Goal: Communication & Community: Participate in discussion

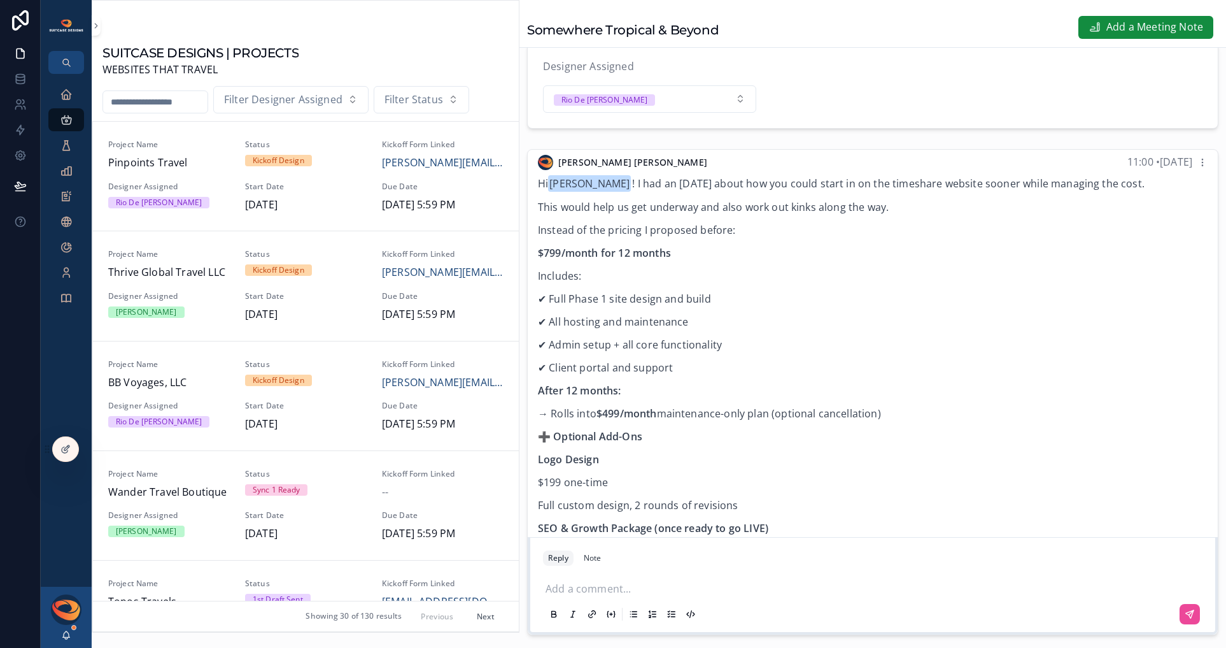
scroll to position [1755, 0]
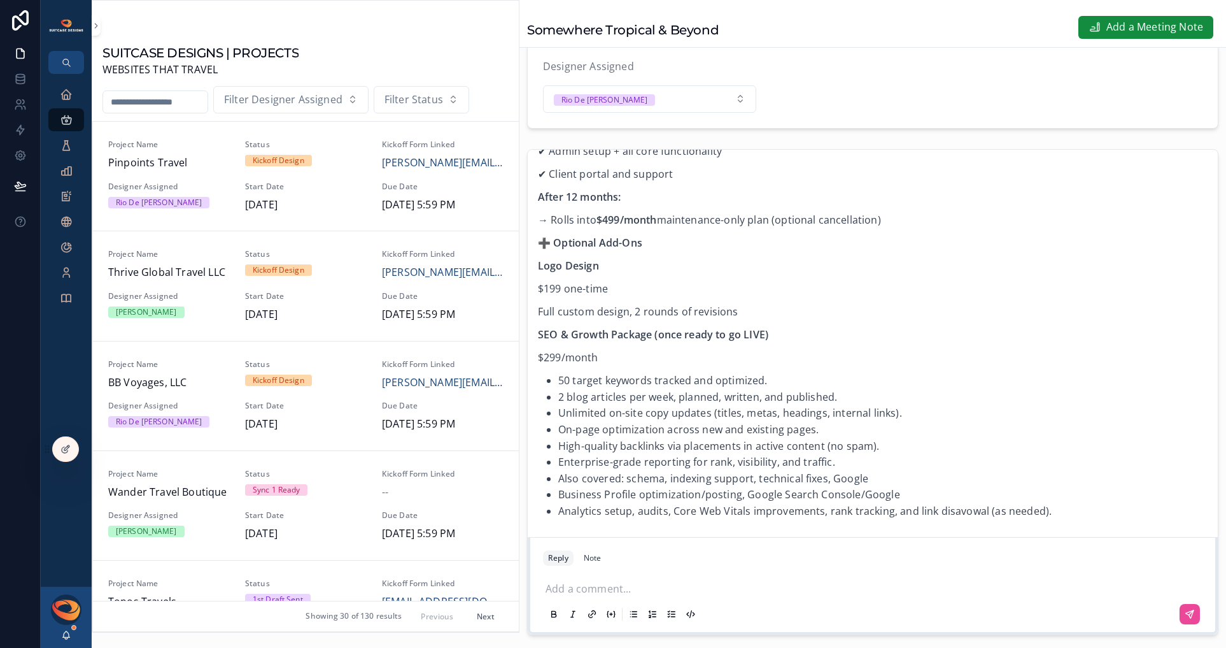
click at [122, 106] on input "scrollable content" at bounding box center [155, 102] width 104 height 18
type input "****"
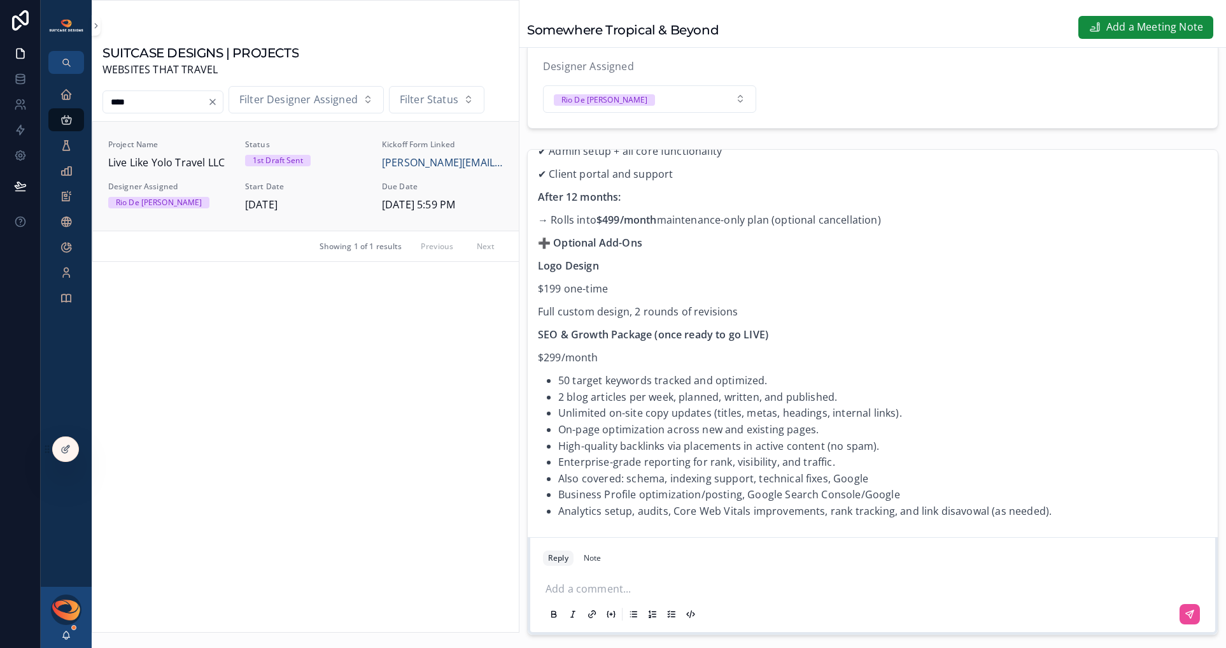
click at [191, 179] on div "Project Name Live Like Yolo Travel LLC Status 1st Draft Sent Kickoff Form Linke…" at bounding box center [305, 175] width 395 height 73
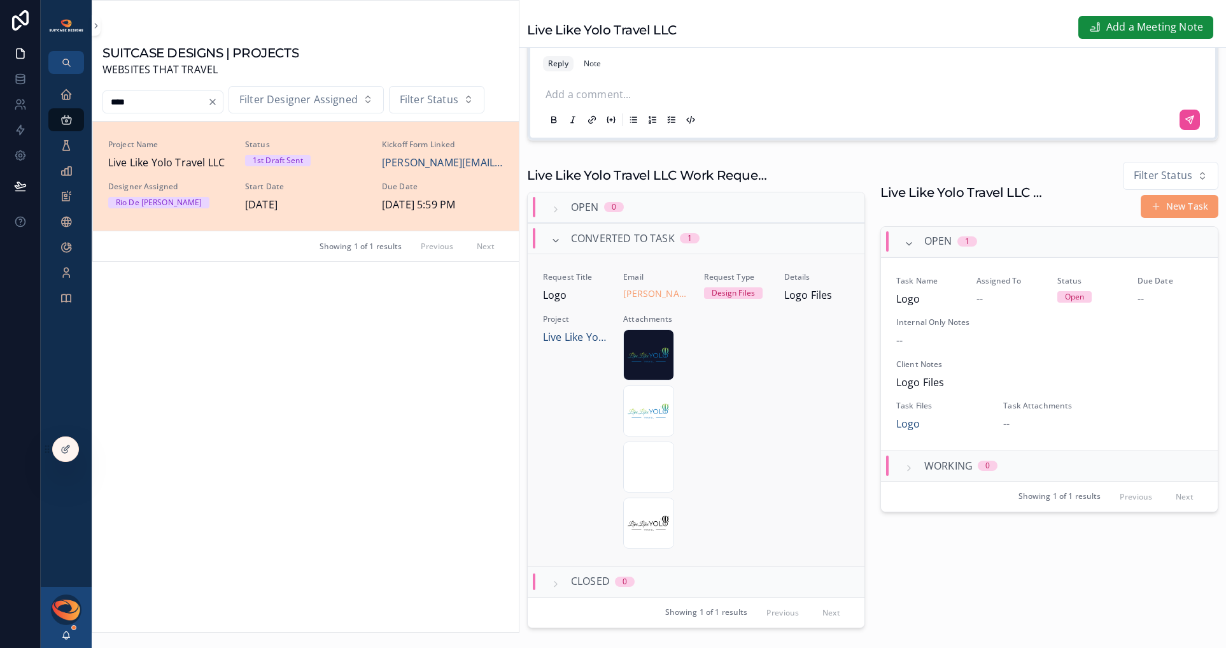
scroll to position [582, 0]
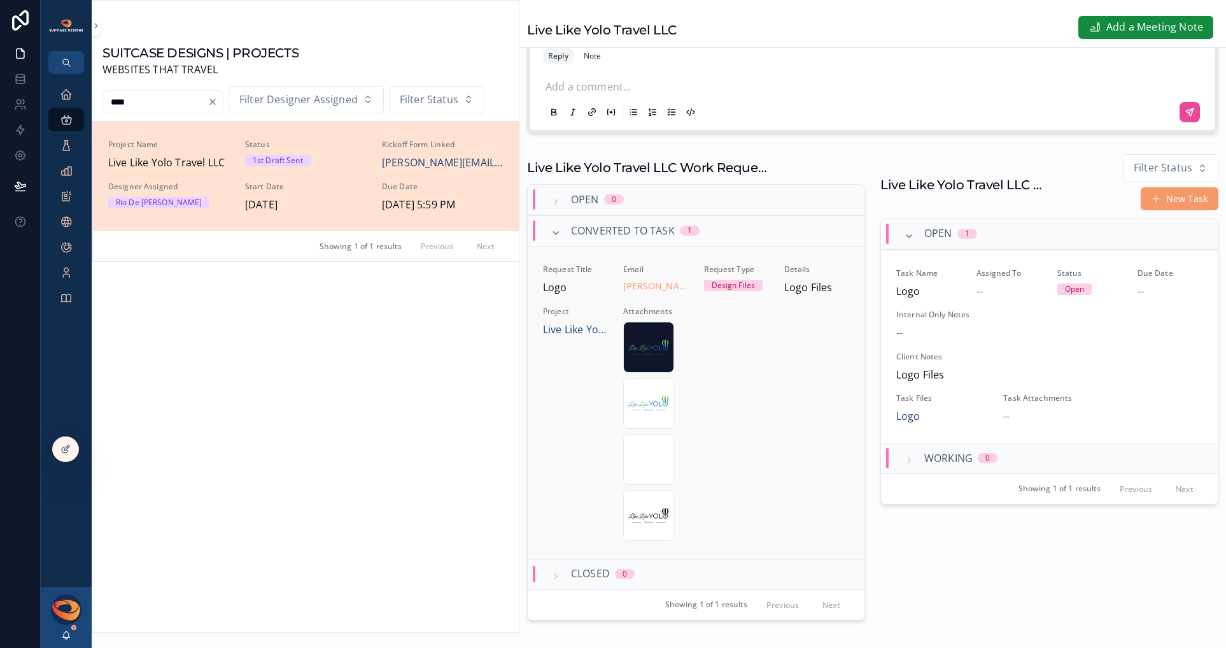
click at [767, 390] on div "Request Title Logo Email [PERSON_NAME][EMAIL_ADDRESS][DOMAIN_NAME] Request Type…" at bounding box center [696, 402] width 306 height 276
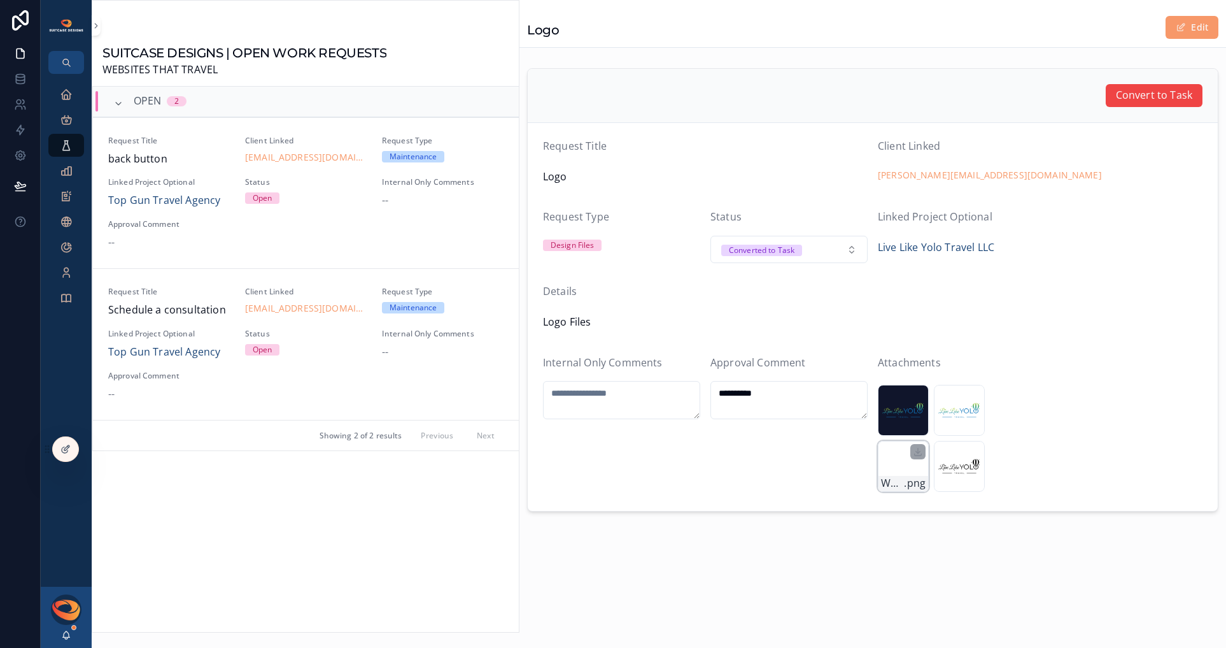
click at [903, 467] on div "White-Transparent-Background .png" at bounding box center [903, 466] width 51 height 51
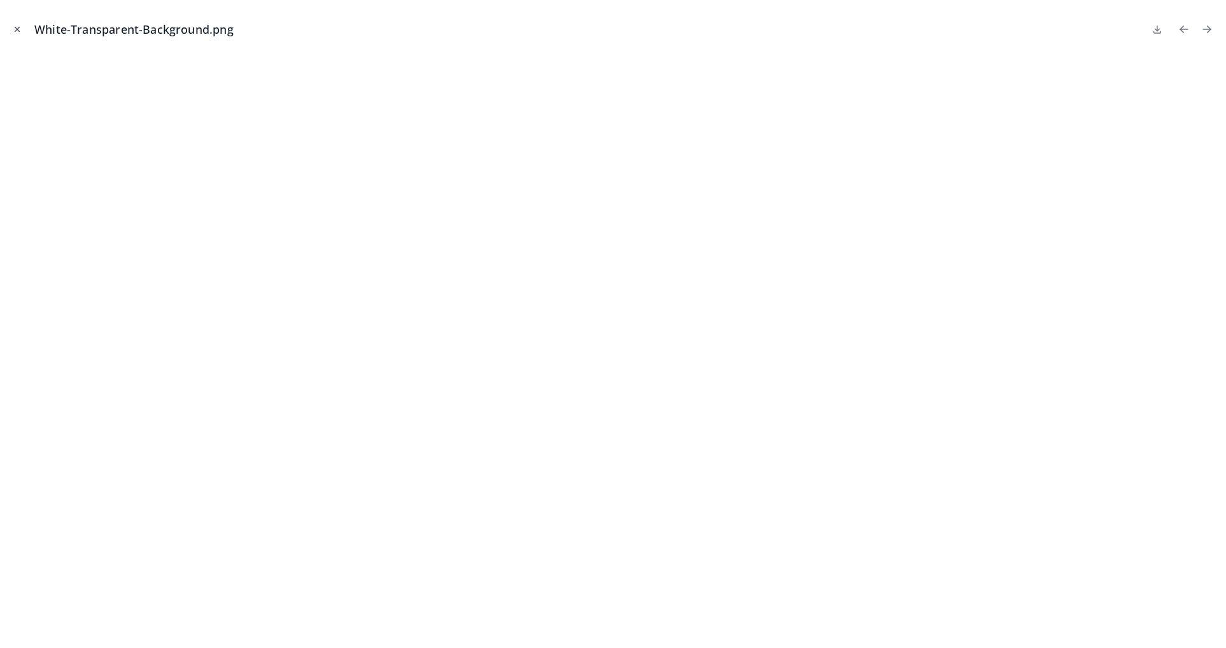
click at [15, 31] on icon "Close modal" at bounding box center [17, 29] width 9 height 9
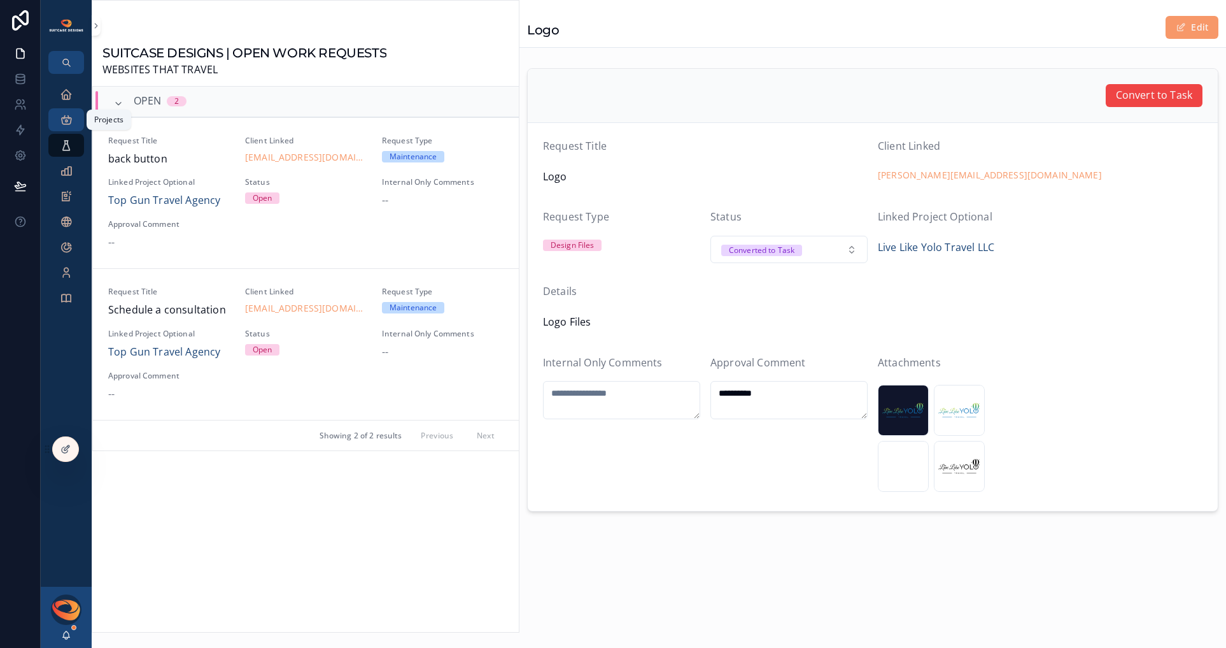
drag, startPoint x: 62, startPoint y: 115, endPoint x: 100, endPoint y: 119, distance: 38.5
click at [62, 115] on icon "scrollable content" at bounding box center [66, 119] width 13 height 13
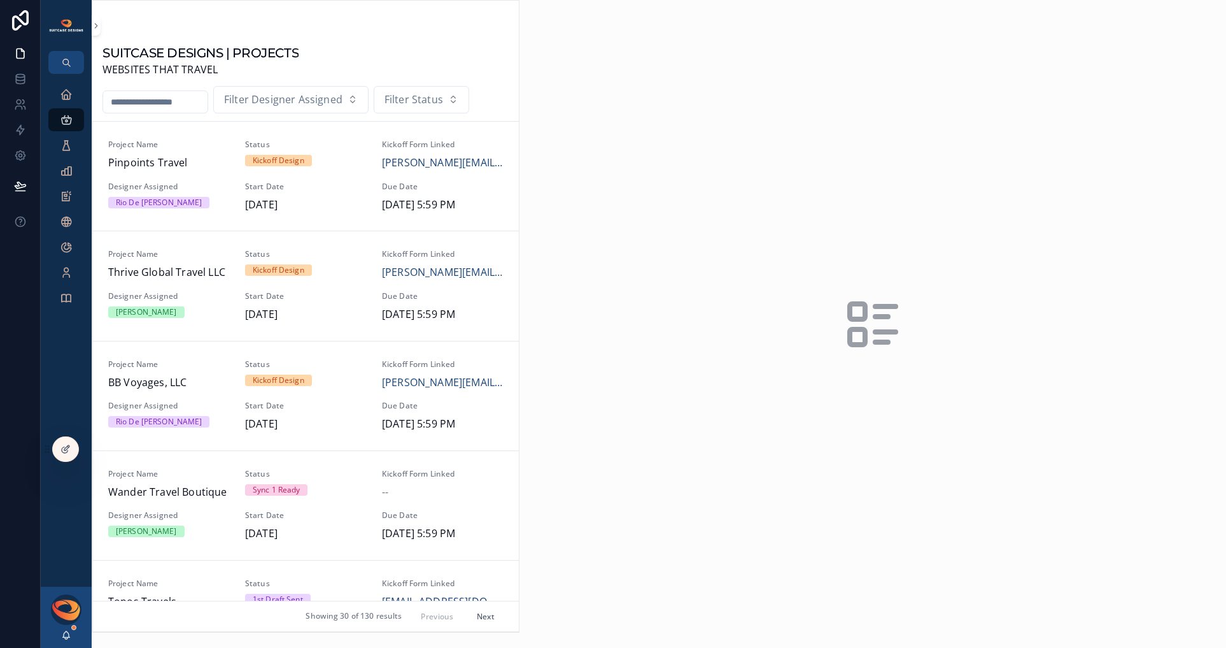
click at [159, 104] on input "scrollable content" at bounding box center [155, 102] width 104 height 18
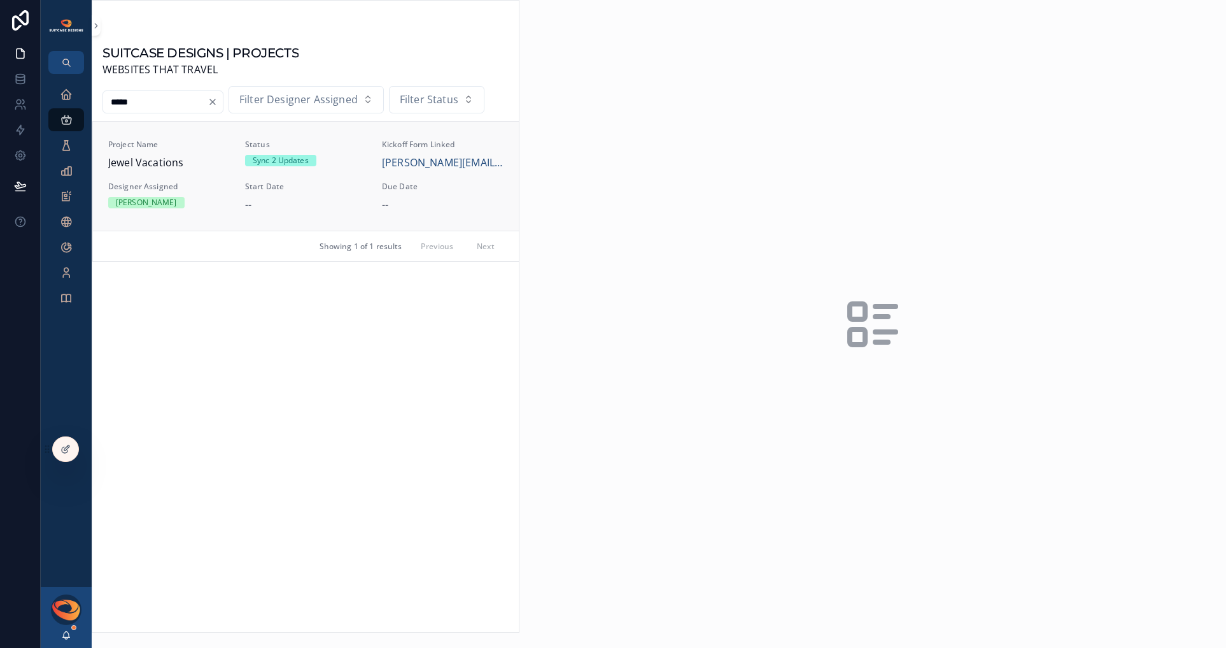
click at [221, 183] on span "Designer Assigned" at bounding box center [169, 186] width 122 height 10
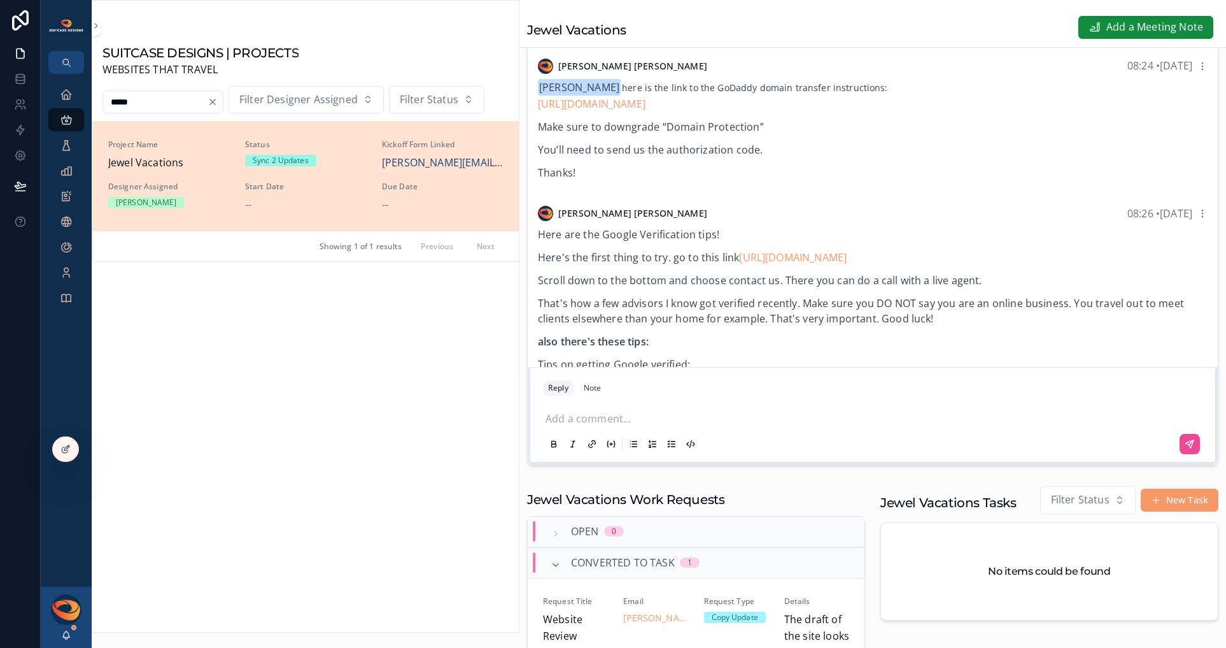
scroll to position [537, 0]
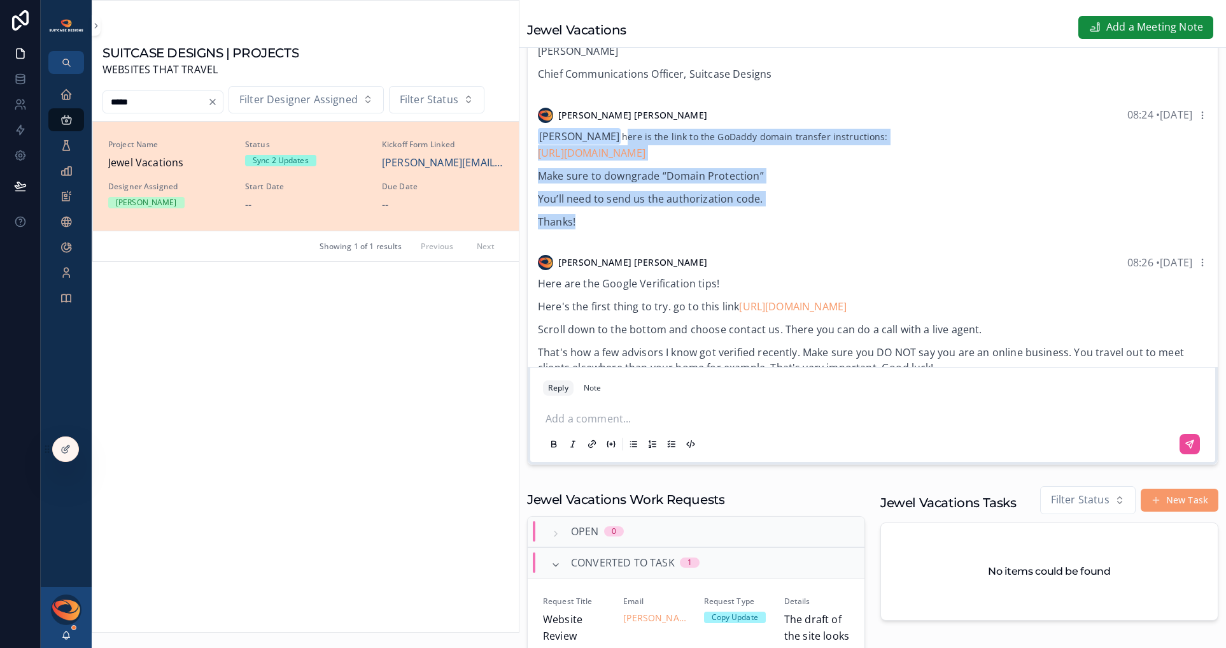
drag, startPoint x: 621, startPoint y: 146, endPoint x: 762, endPoint y: 244, distance: 171.5
click at [762, 237] on div "[PERSON_NAME] here is the link to the GoDaddy domain transfer instructions: [UR…" at bounding box center [873, 183] width 670 height 108
copy div "here is the link to the GoDaddy domain transfer instructions: [URL][DOMAIN_NAME…"
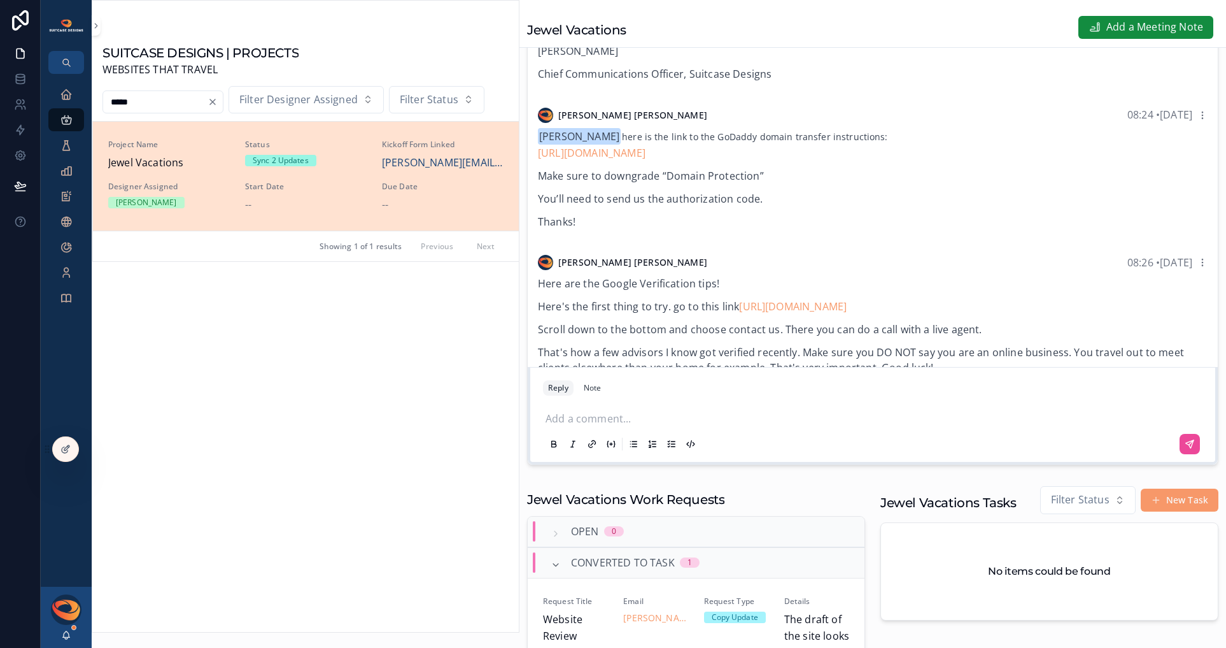
drag, startPoint x: 143, startPoint y: 103, endPoint x: 103, endPoint y: 102, distance: 40.1
click at [103, 102] on input "*****" at bounding box center [155, 102] width 104 height 18
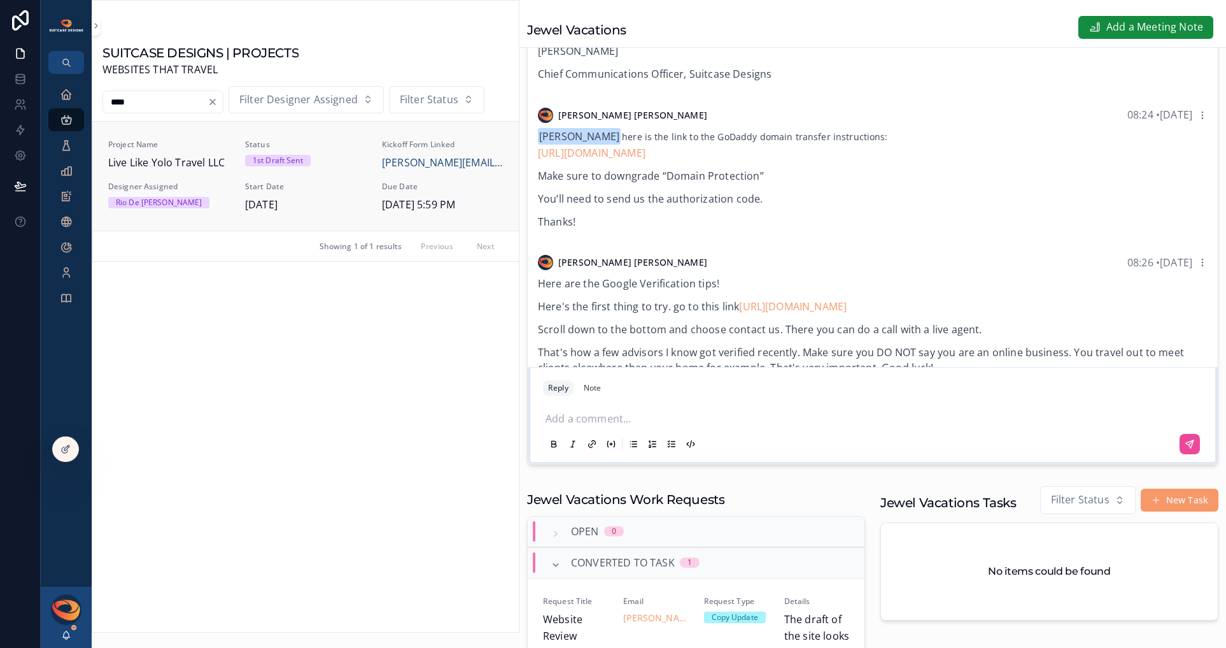
click at [191, 169] on span "Live Like Yolo Travel LLC" at bounding box center [169, 163] width 122 height 17
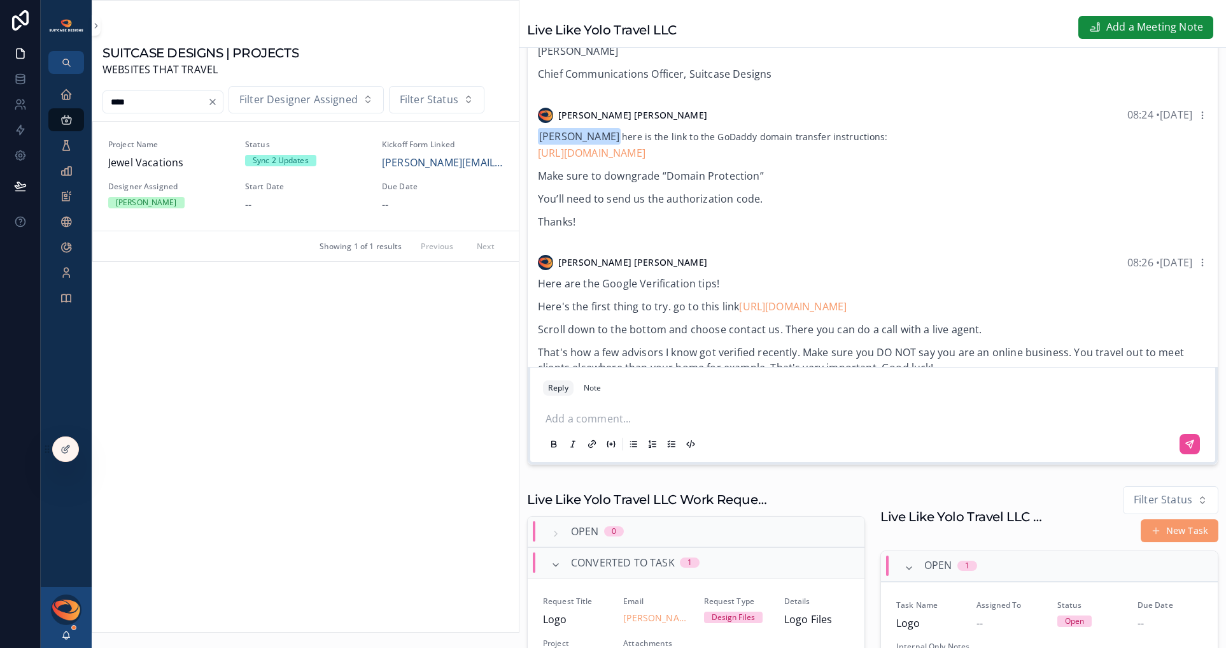
type input "*****"
click at [174, 106] on input "*****" at bounding box center [155, 102] width 104 height 18
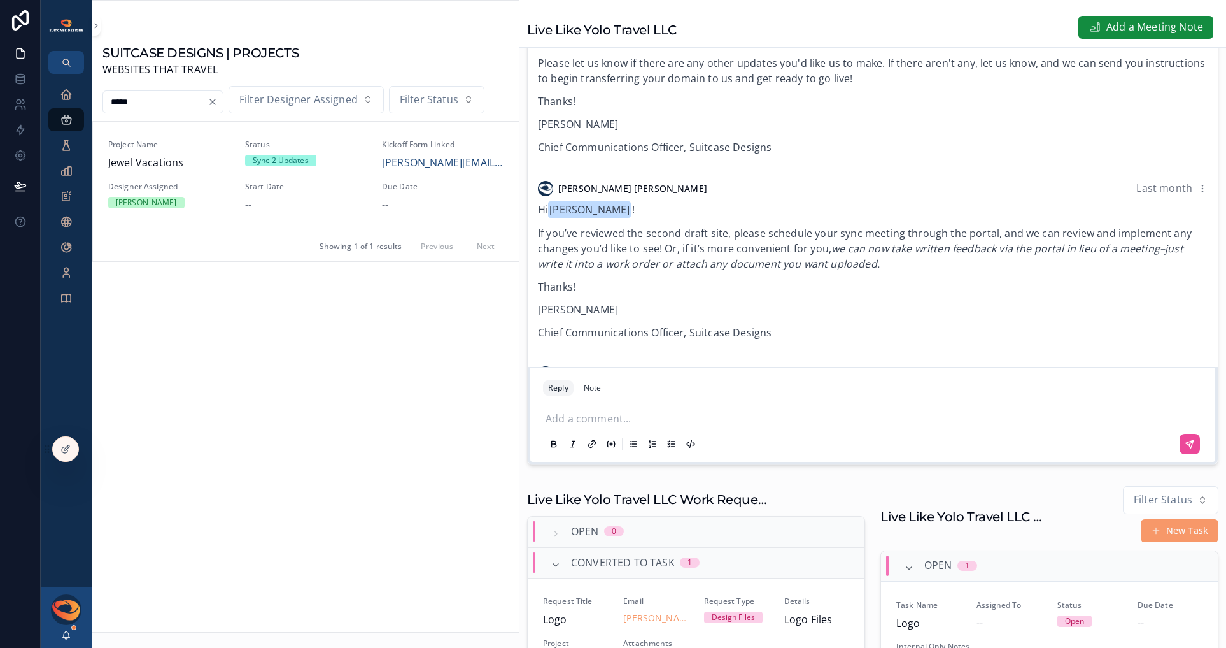
scroll to position [409, 0]
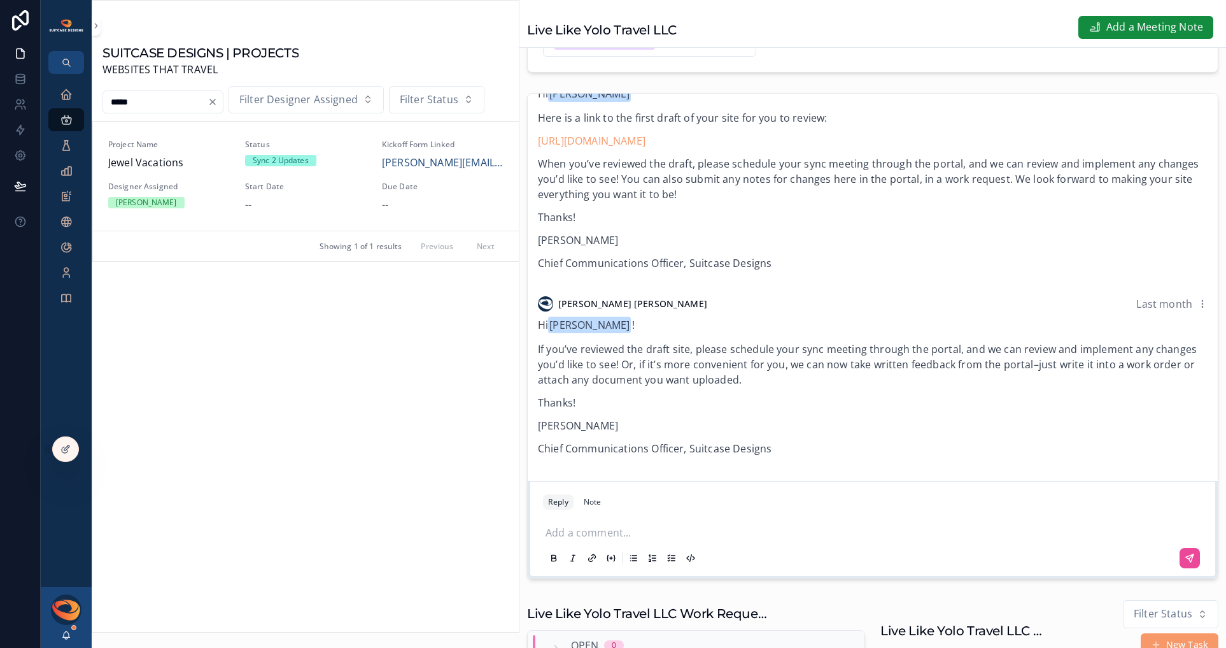
scroll to position [285, 0]
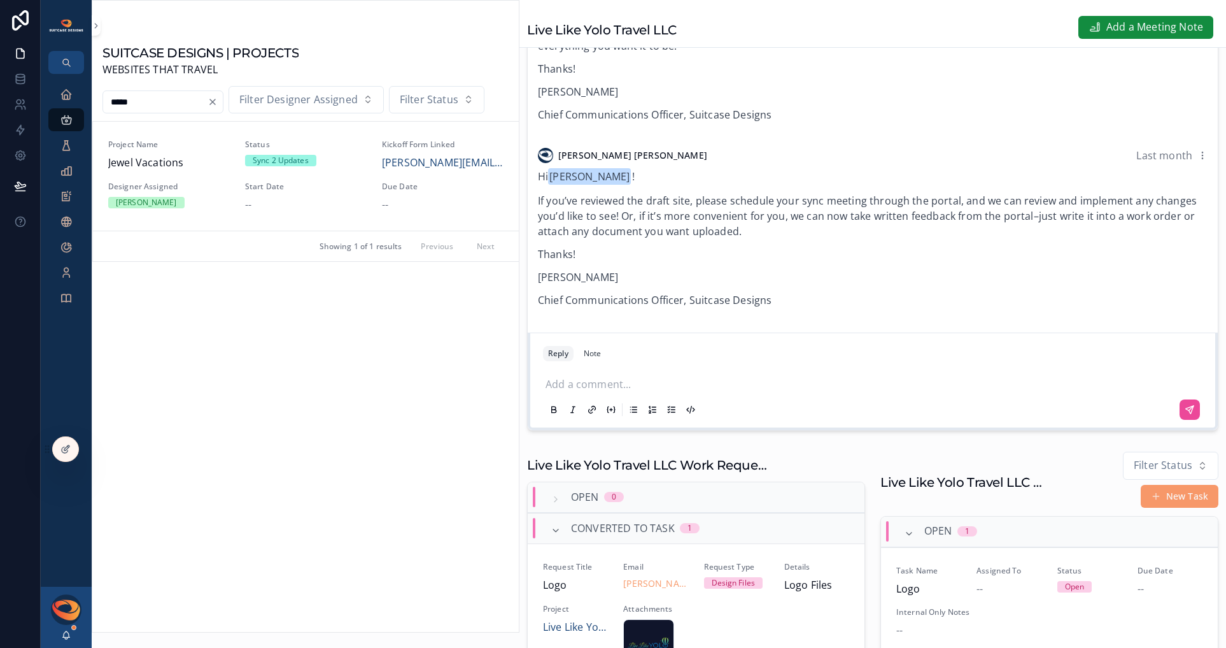
click at [669, 389] on p "scrollable content" at bounding box center [876, 382] width 660 height 13
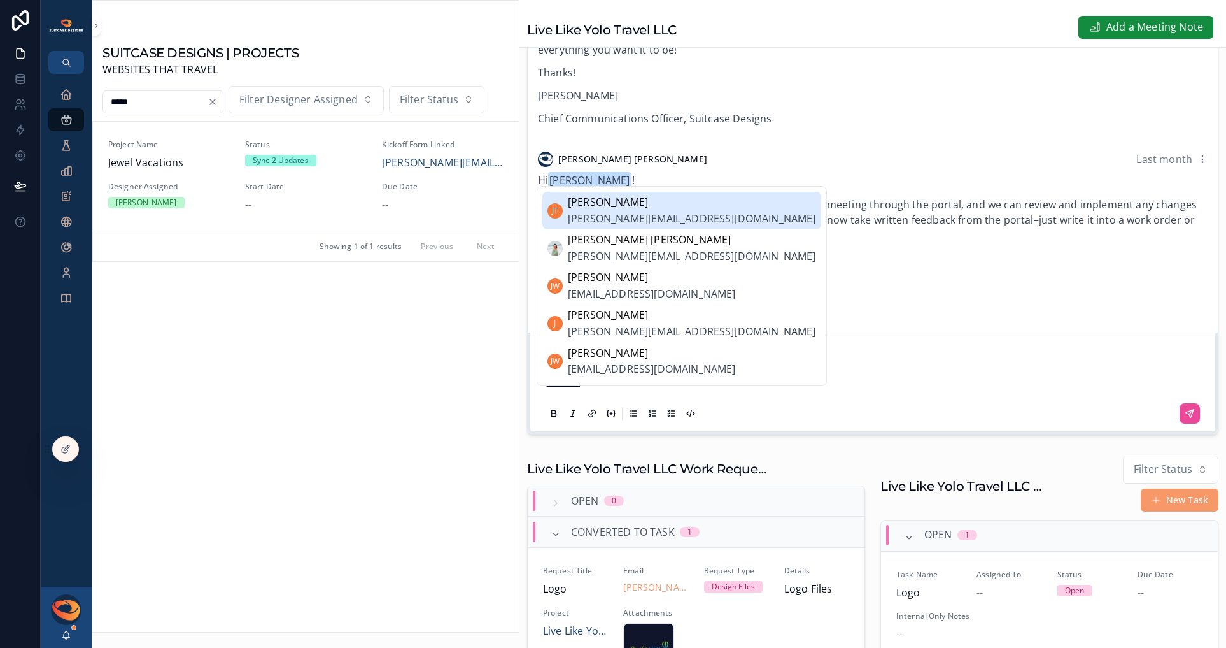
click at [691, 219] on span "[PERSON_NAME][EMAIL_ADDRESS][DOMAIN_NAME]" at bounding box center [692, 219] width 248 height 17
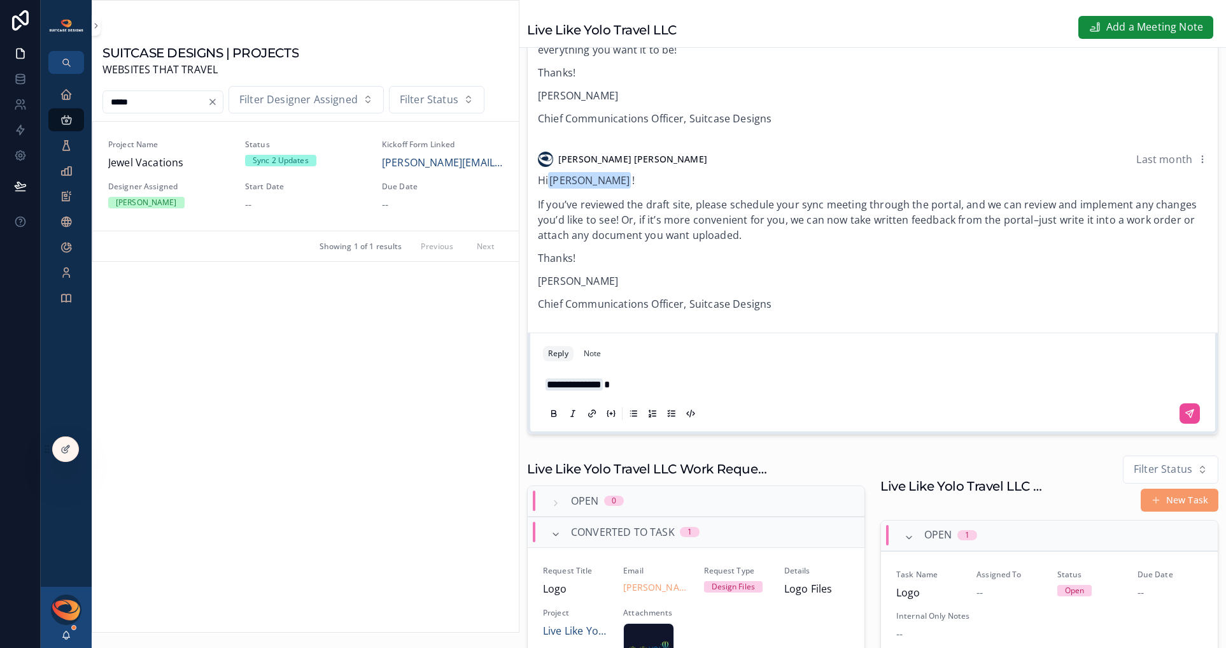
scroll to position [216, 0]
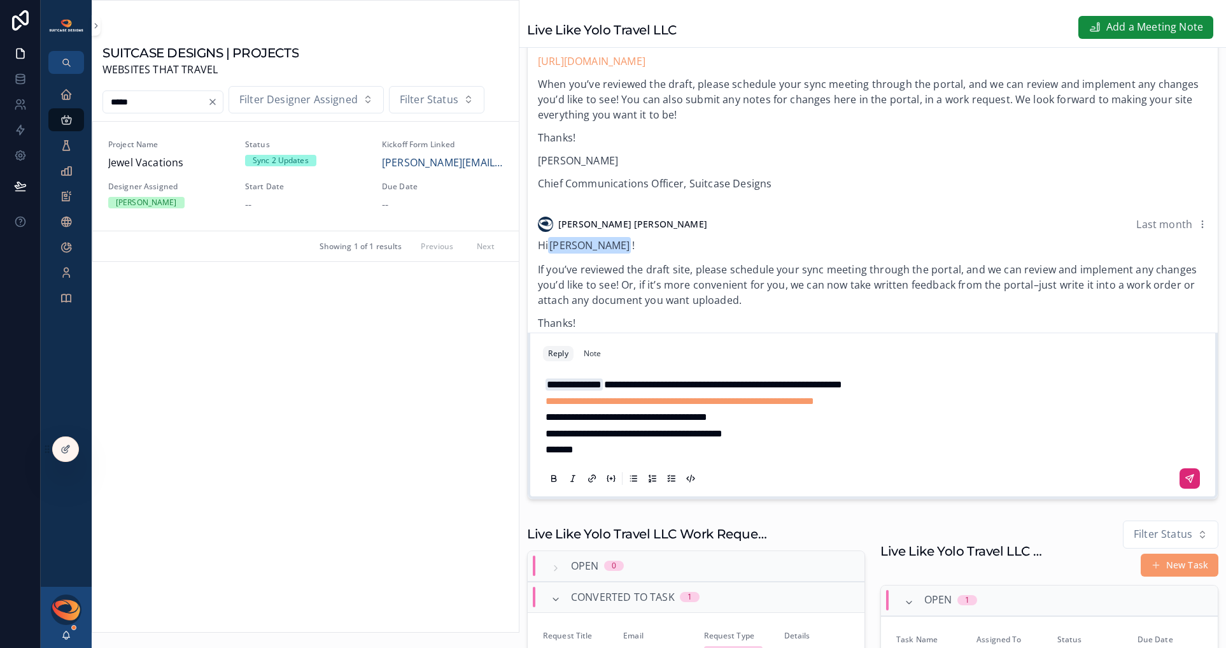
click at [1185, 483] on icon "scrollable content" at bounding box center [1190, 478] width 10 height 10
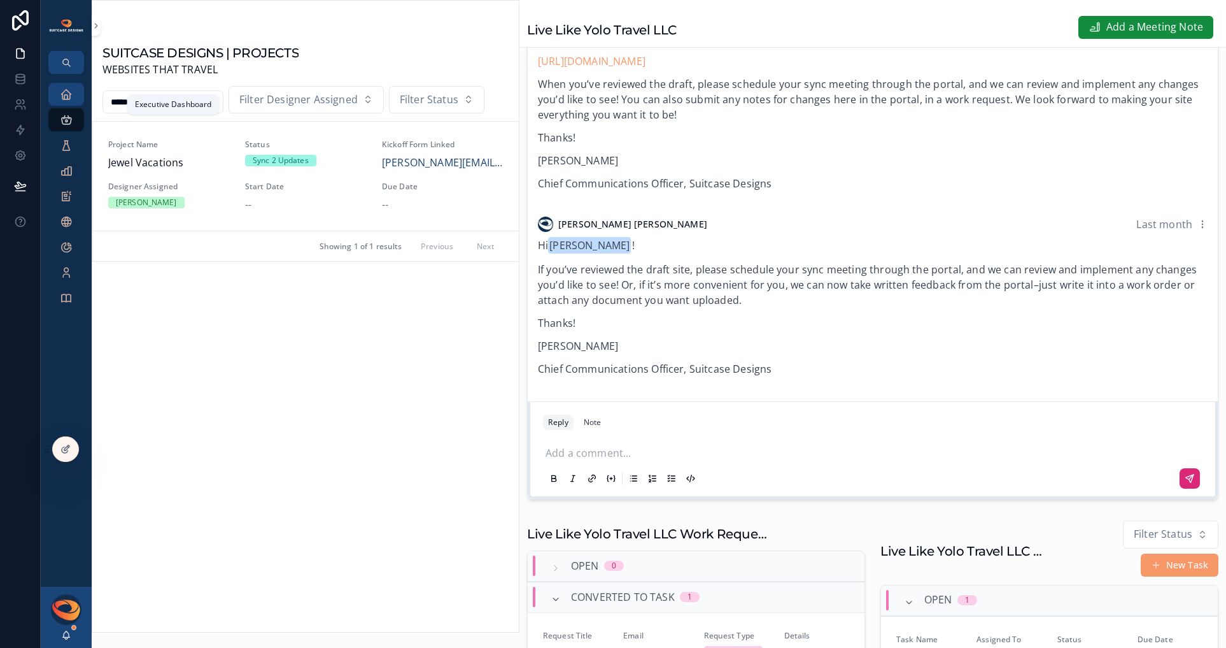
click at [67, 94] on icon "scrollable content" at bounding box center [66, 94] width 13 height 13
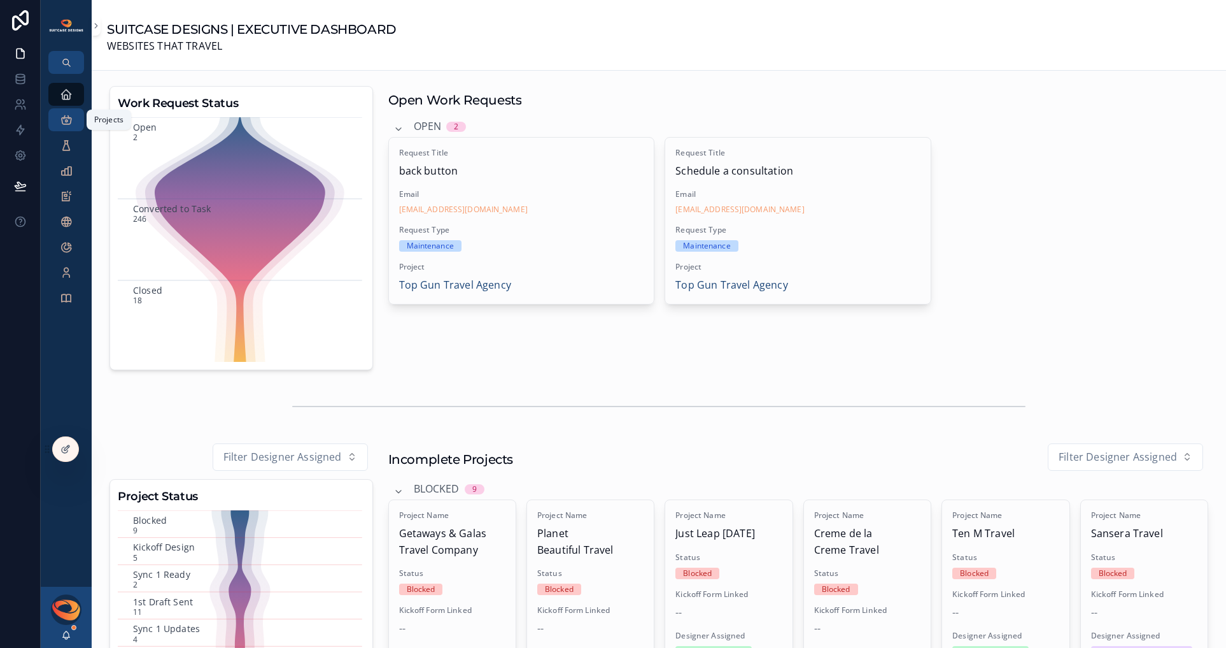
click at [65, 122] on icon "scrollable content" at bounding box center [66, 119] width 13 height 13
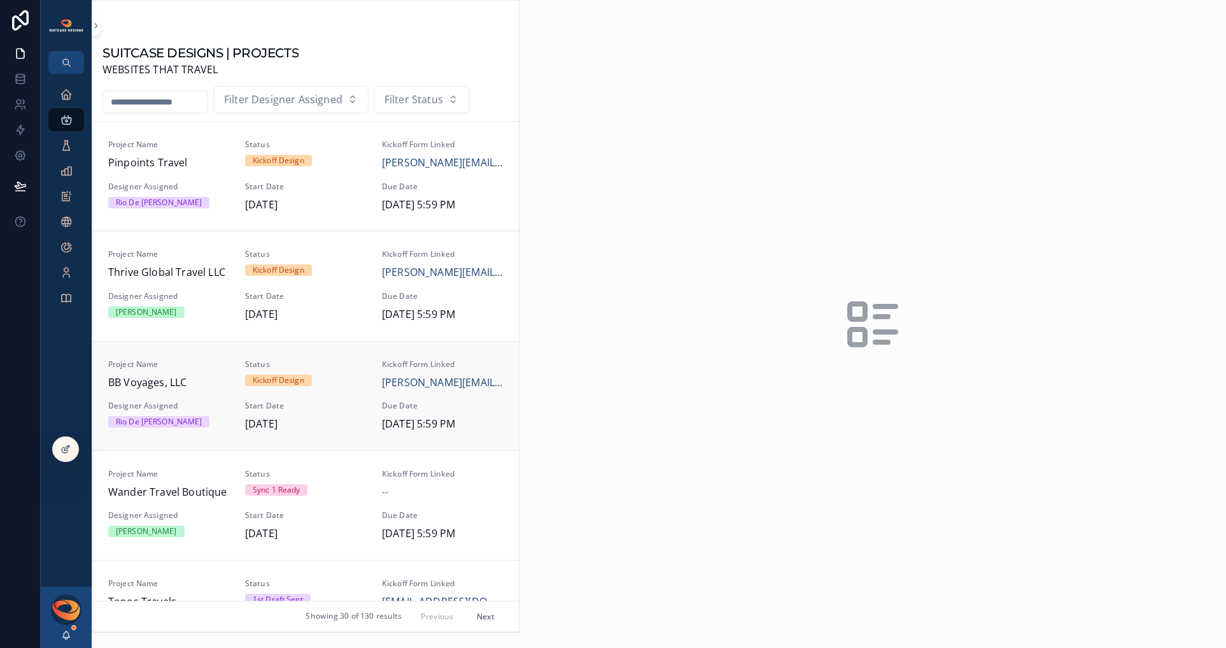
click at [197, 381] on span "BB Voyages, LLC" at bounding box center [169, 382] width 122 height 17
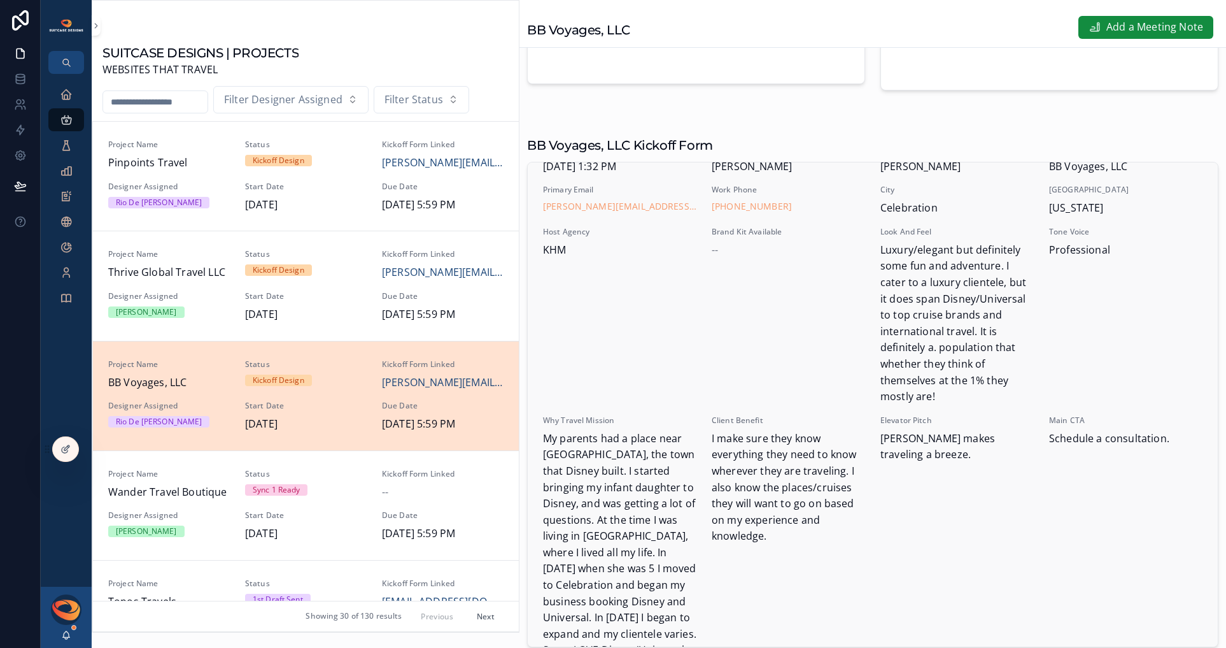
scroll to position [29, 0]
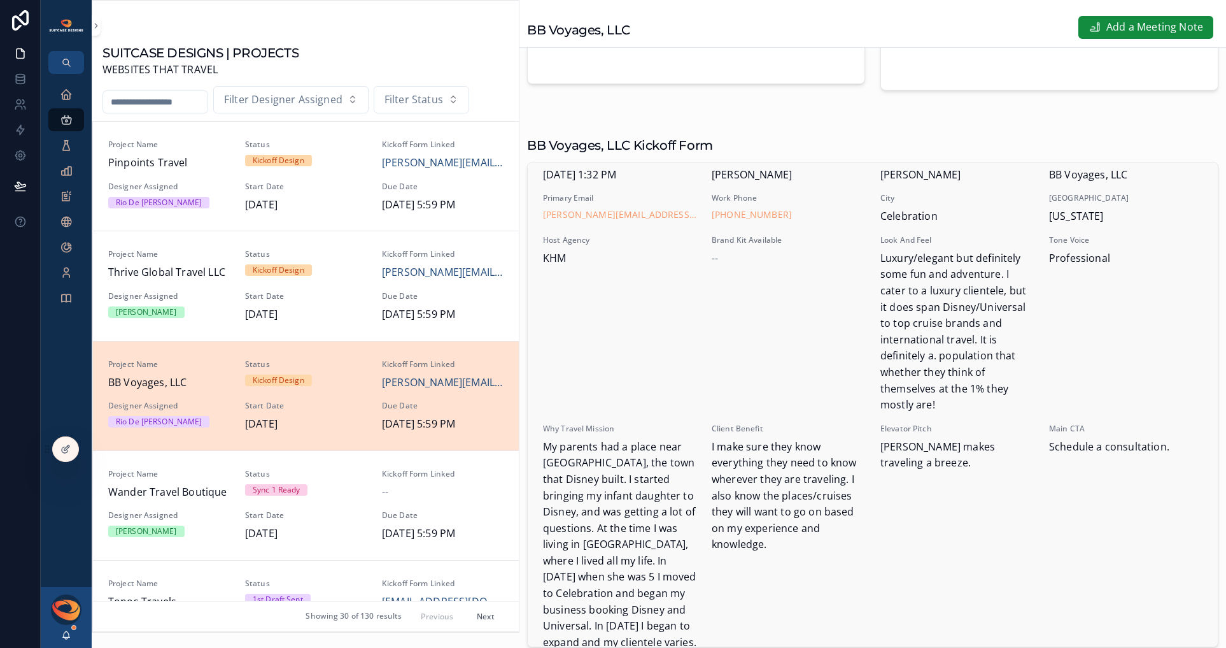
drag, startPoint x: 868, startPoint y: 250, endPoint x: 900, endPoint y: 258, distance: 32.1
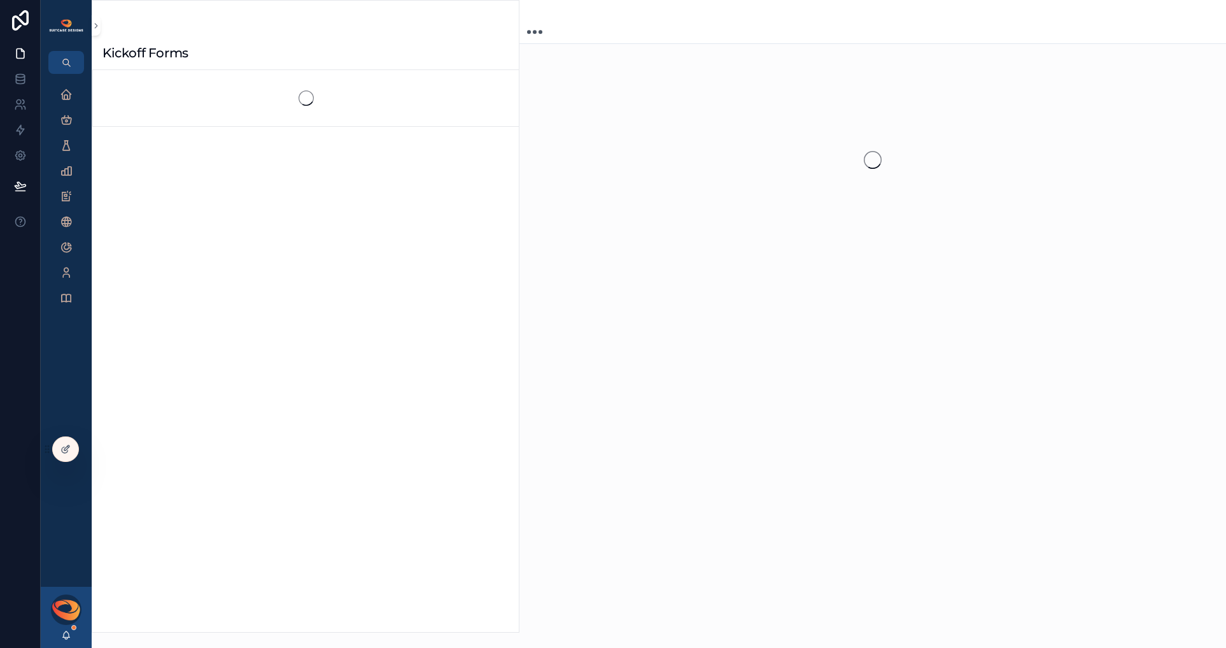
click at [869, 274] on div "Back to Projects Kickoff Forms" at bounding box center [873, 171] width 707 height 342
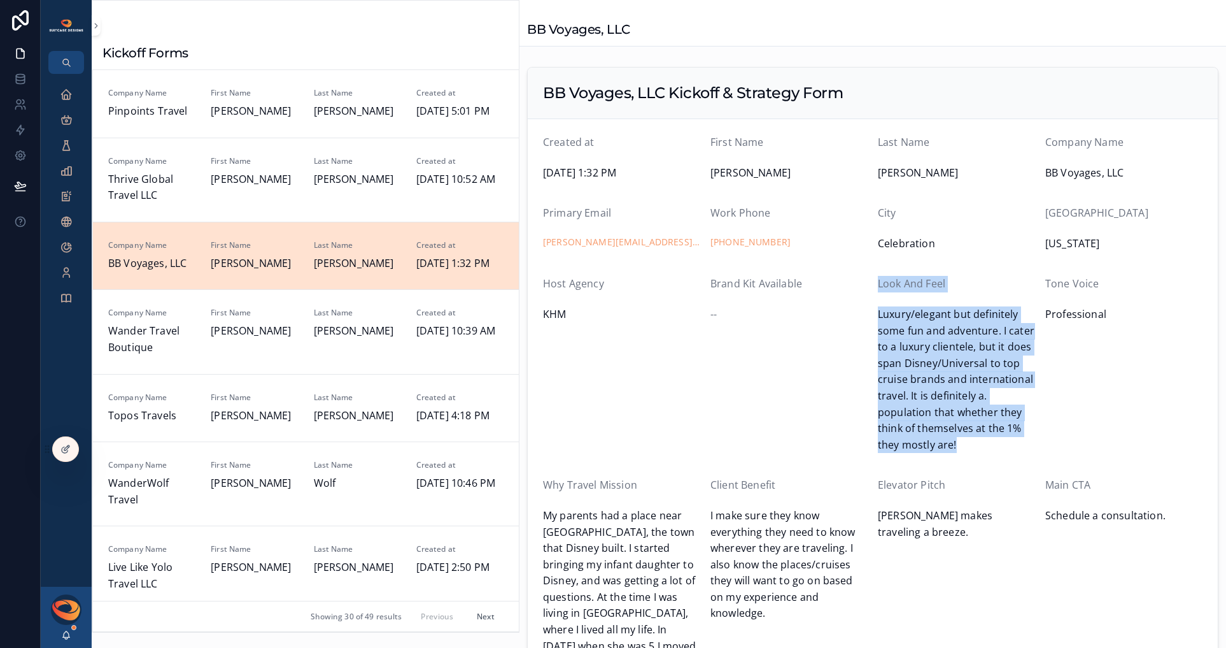
drag, startPoint x: 871, startPoint y: 285, endPoint x: 968, endPoint y: 448, distance: 189.6
copy div "Look And Feel Luxury/elegant but definitely some fun and adventure. I cater to …"
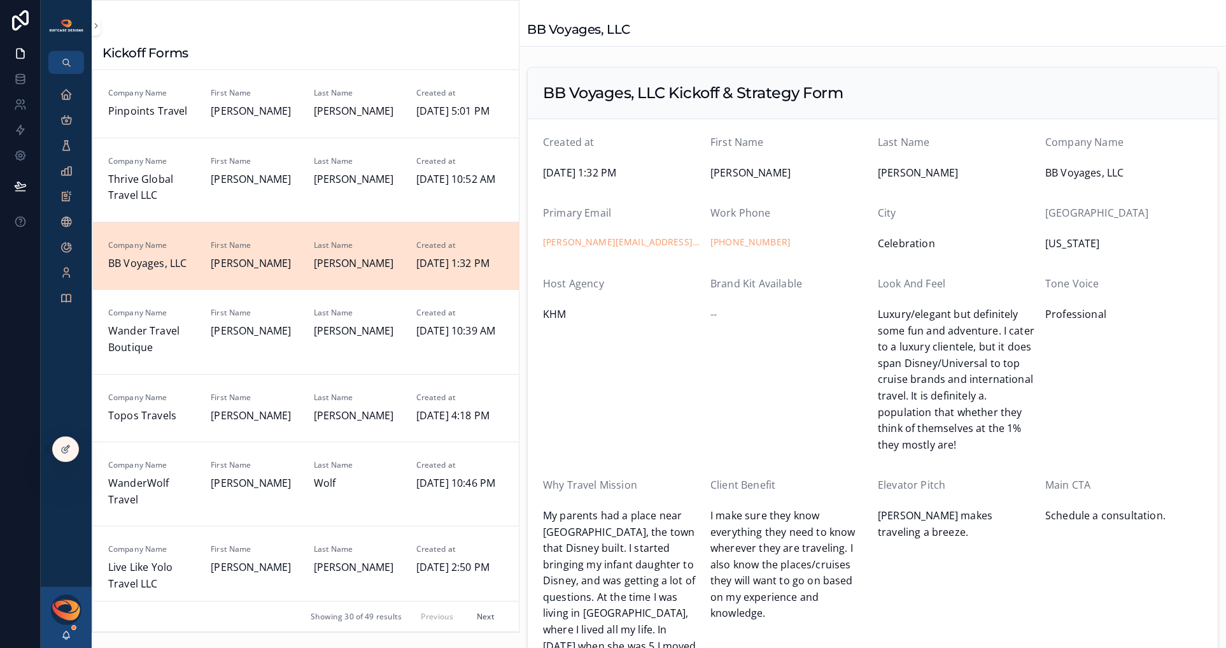
click at [67, 642] on div "[PERSON_NAME]" at bounding box center [66, 616] width 51 height 61
click at [67, 635] on icon "scrollable content" at bounding box center [66, 635] width 10 height 10
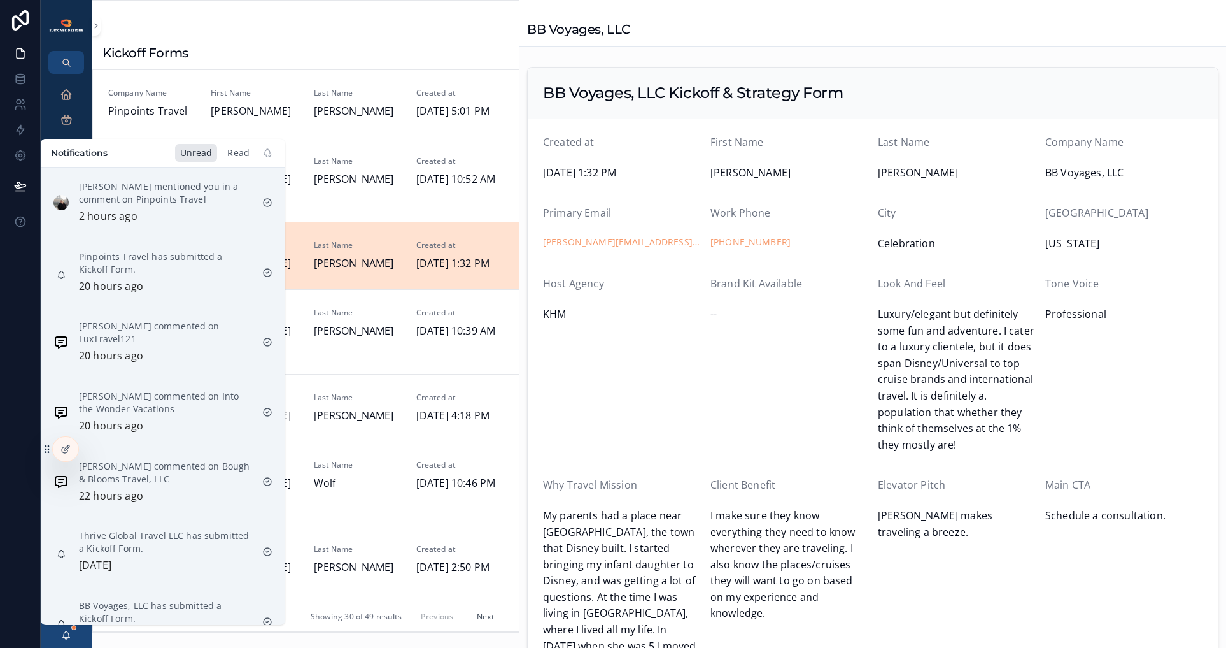
click at [227, 154] on div "Read" at bounding box center [238, 153] width 32 height 18
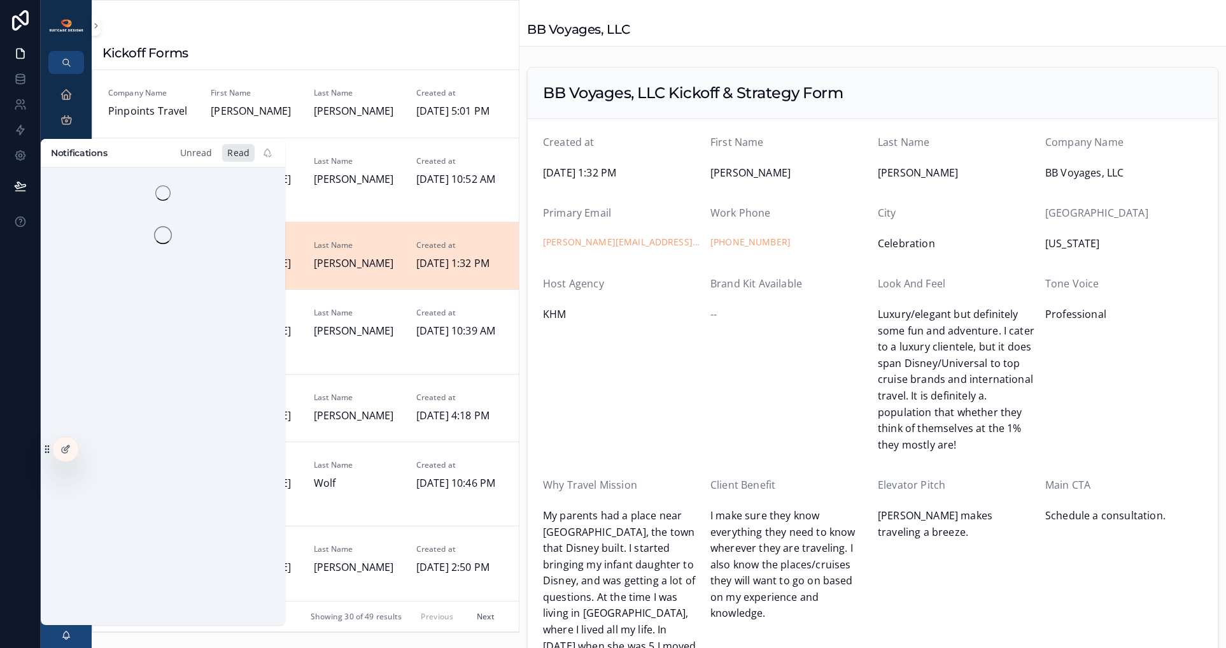
click at [197, 154] on div "Unread" at bounding box center [196, 153] width 43 height 18
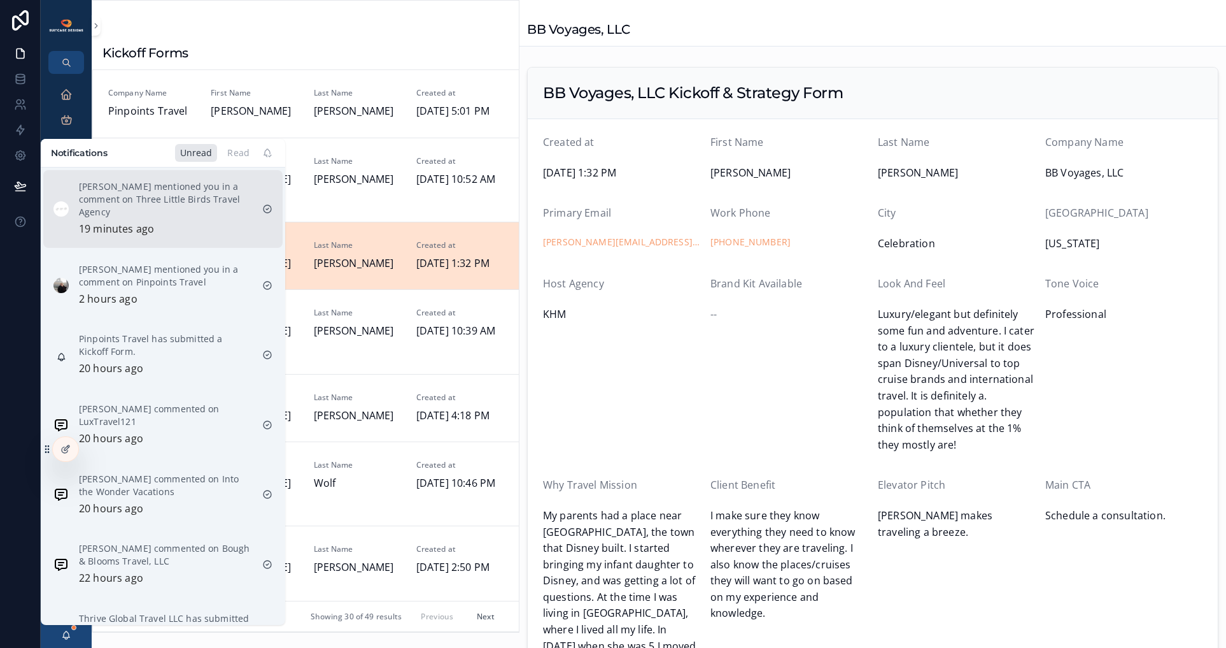
click at [146, 207] on p "Nikki Olson mentioned you in a comment on Three Little Birds Travel Agency" at bounding box center [165, 199] width 173 height 38
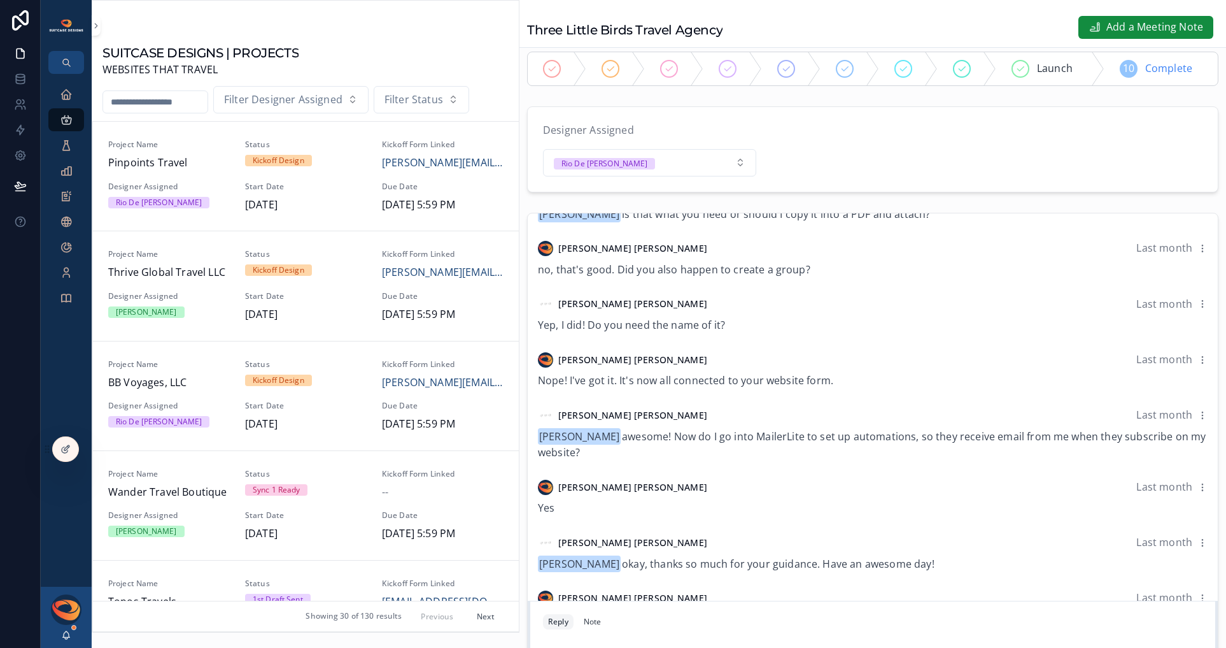
scroll to position [107, 0]
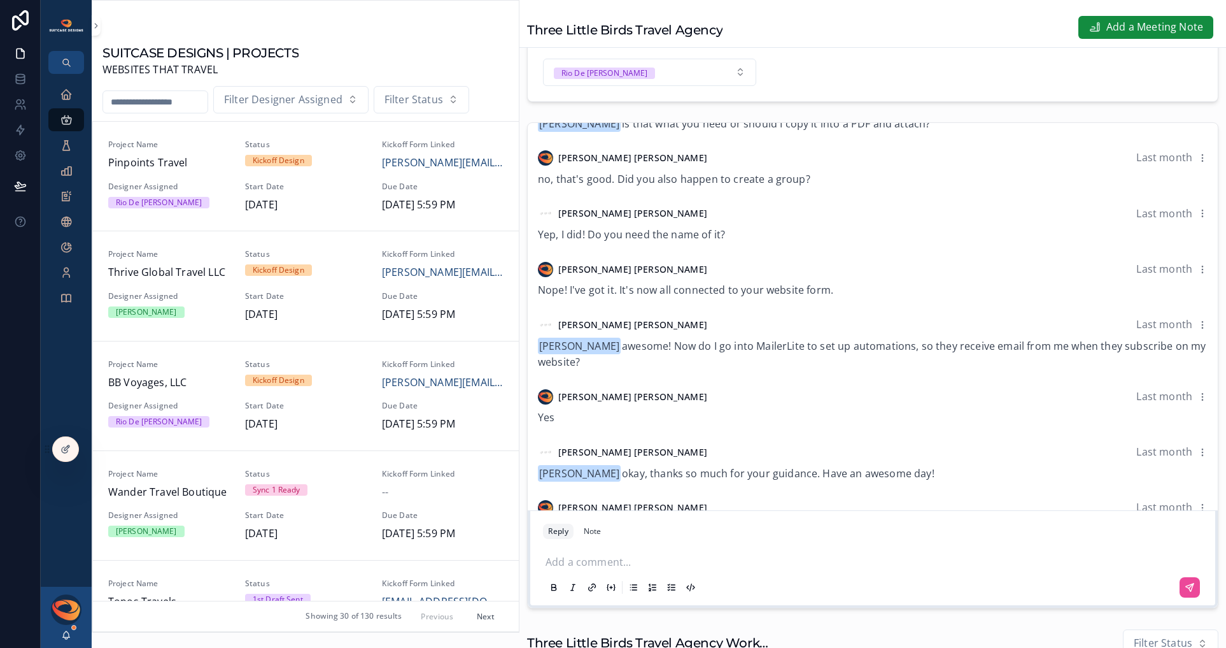
click at [643, 562] on p "scrollable content" at bounding box center [876, 560] width 660 height 13
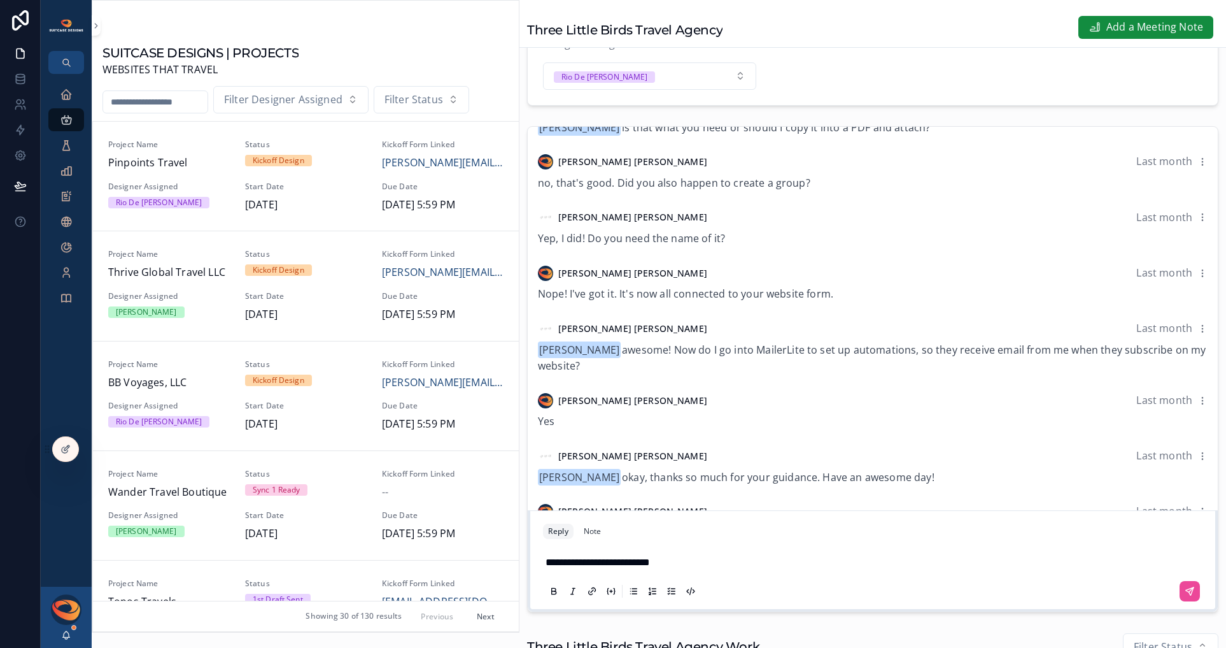
scroll to position [90, 0]
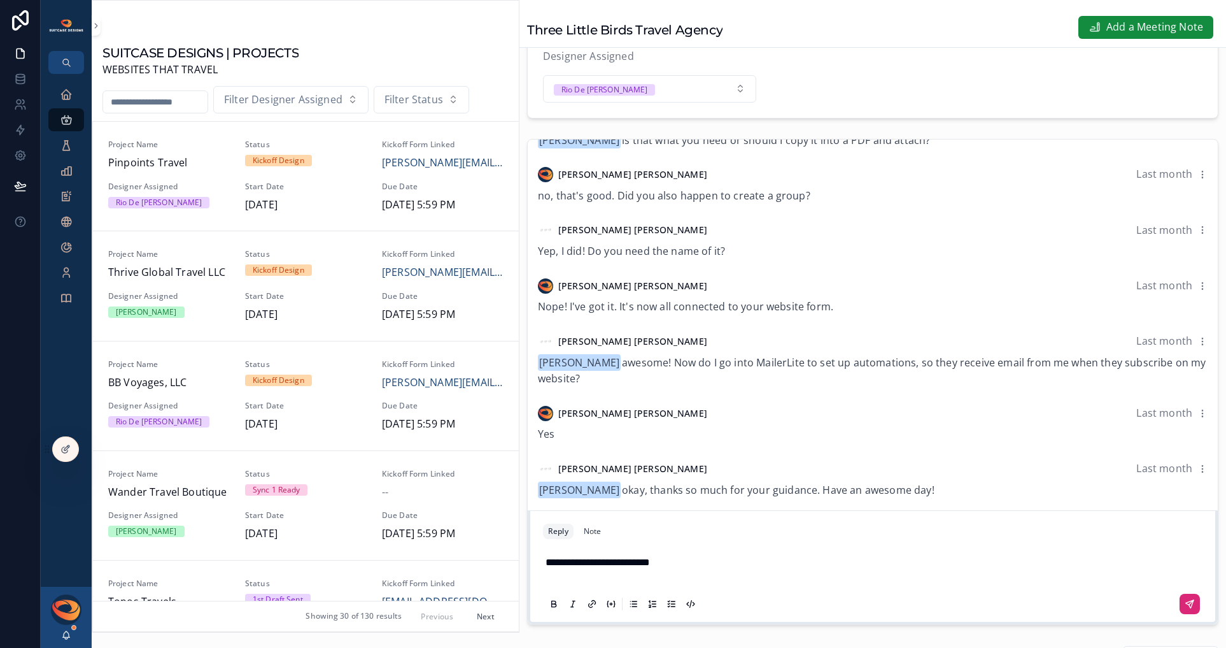
click at [1185, 607] on icon "scrollable content" at bounding box center [1190, 603] width 10 height 10
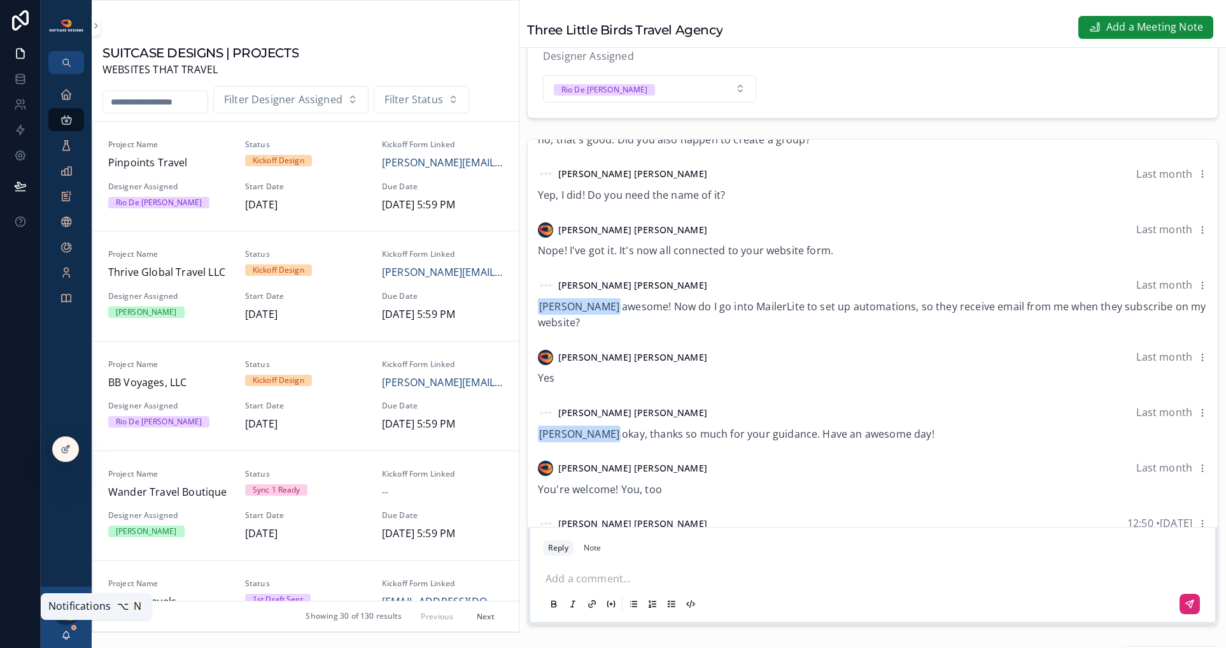
click at [67, 635] on icon "scrollable content" at bounding box center [66, 635] width 10 height 10
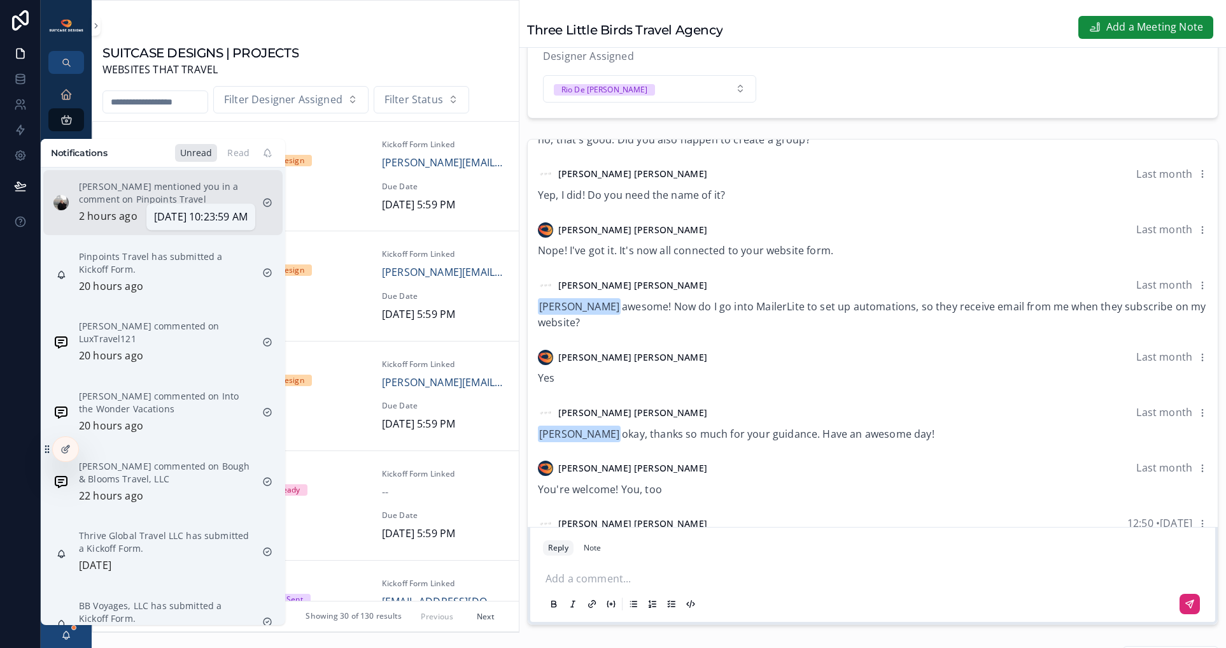
click at [134, 214] on p "2 hours ago" at bounding box center [108, 216] width 59 height 17
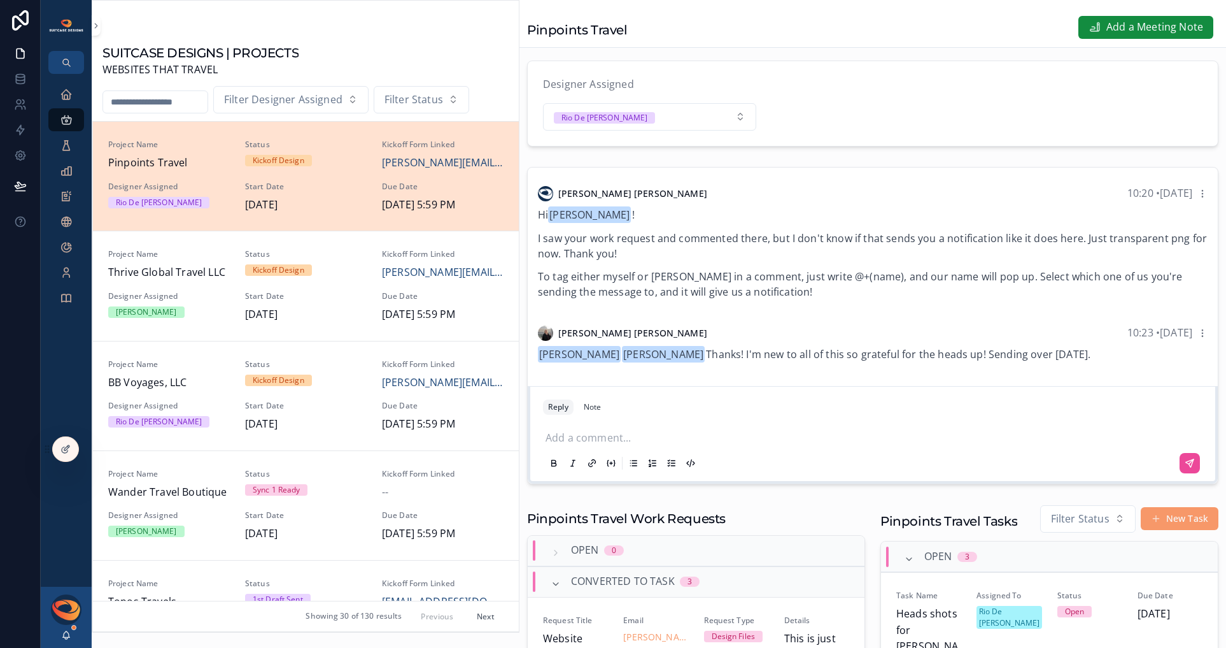
scroll to position [71, 0]
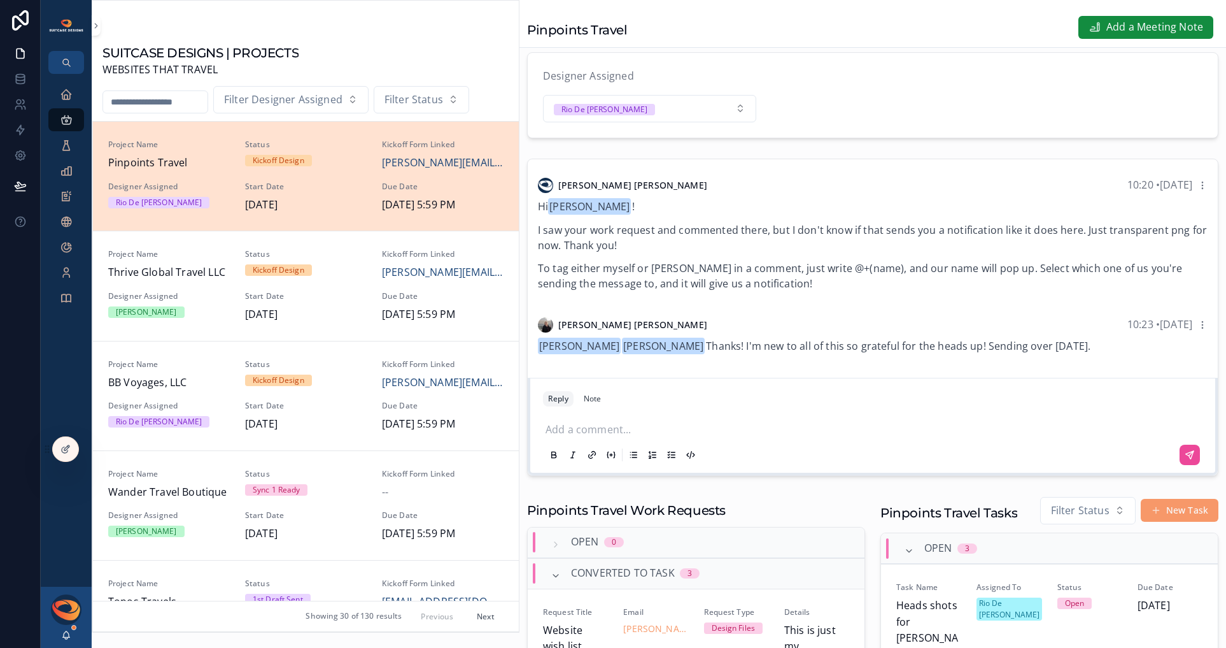
click at [635, 434] on p "scrollable content" at bounding box center [876, 427] width 660 height 13
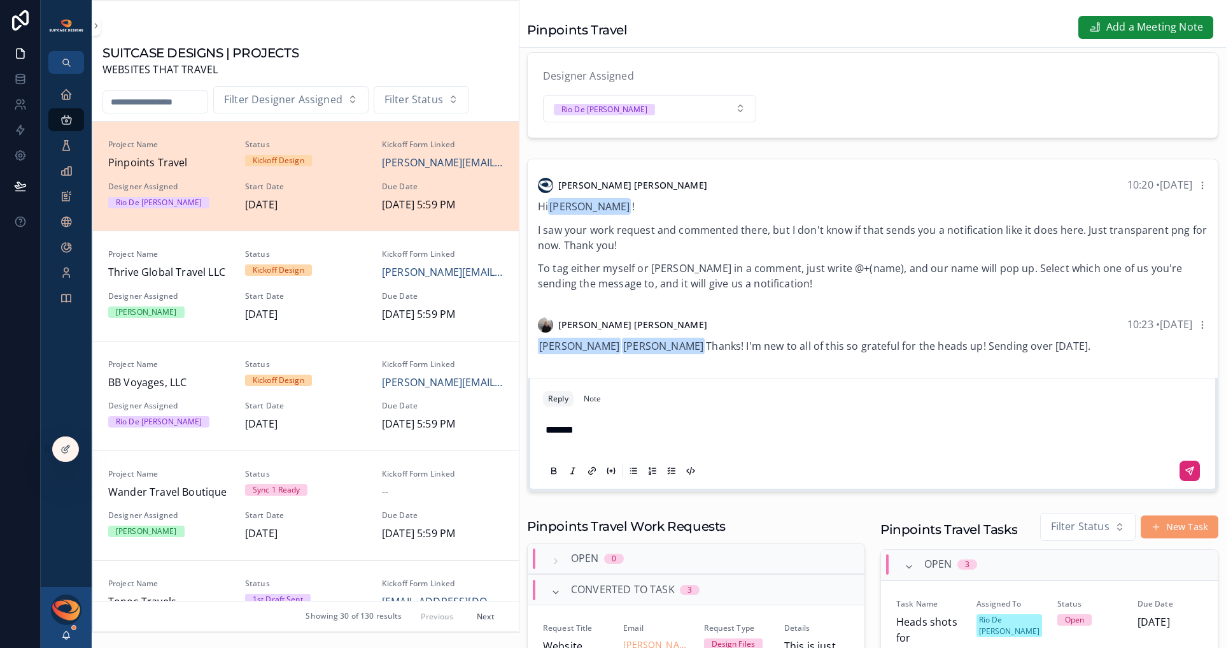
click at [1185, 476] on icon "scrollable content" at bounding box center [1190, 470] width 10 height 10
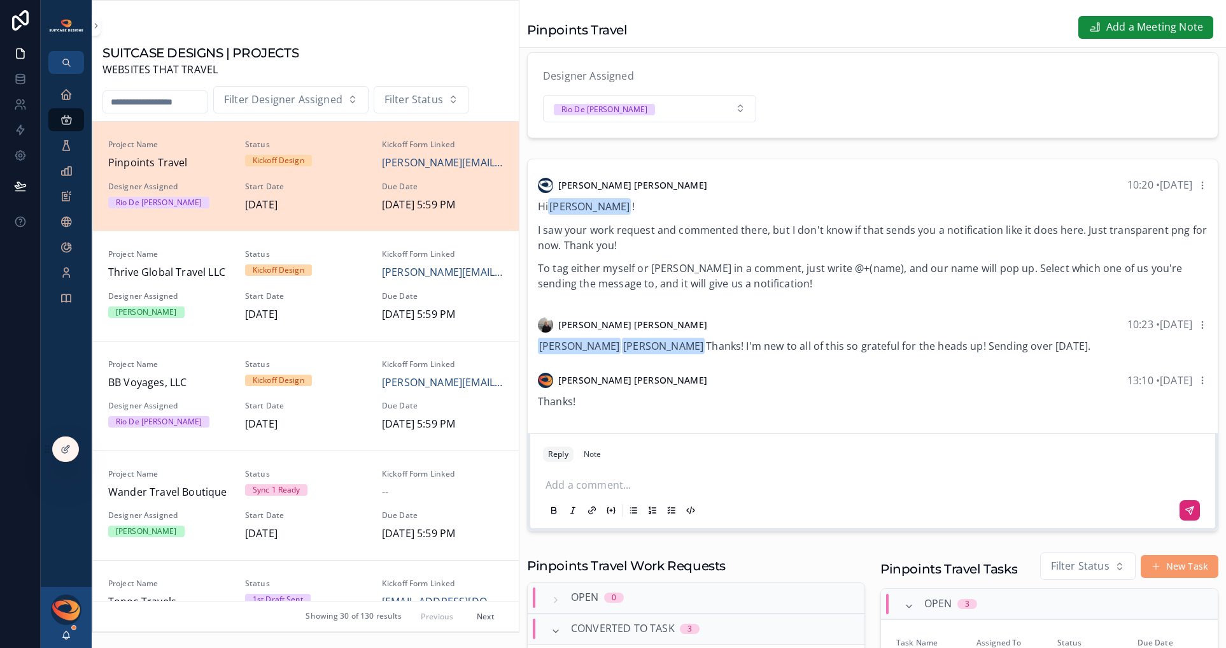
click at [71, 636] on div "[PERSON_NAME]" at bounding box center [66, 616] width 51 height 61
click at [70, 636] on icon "scrollable content" at bounding box center [66, 635] width 10 height 10
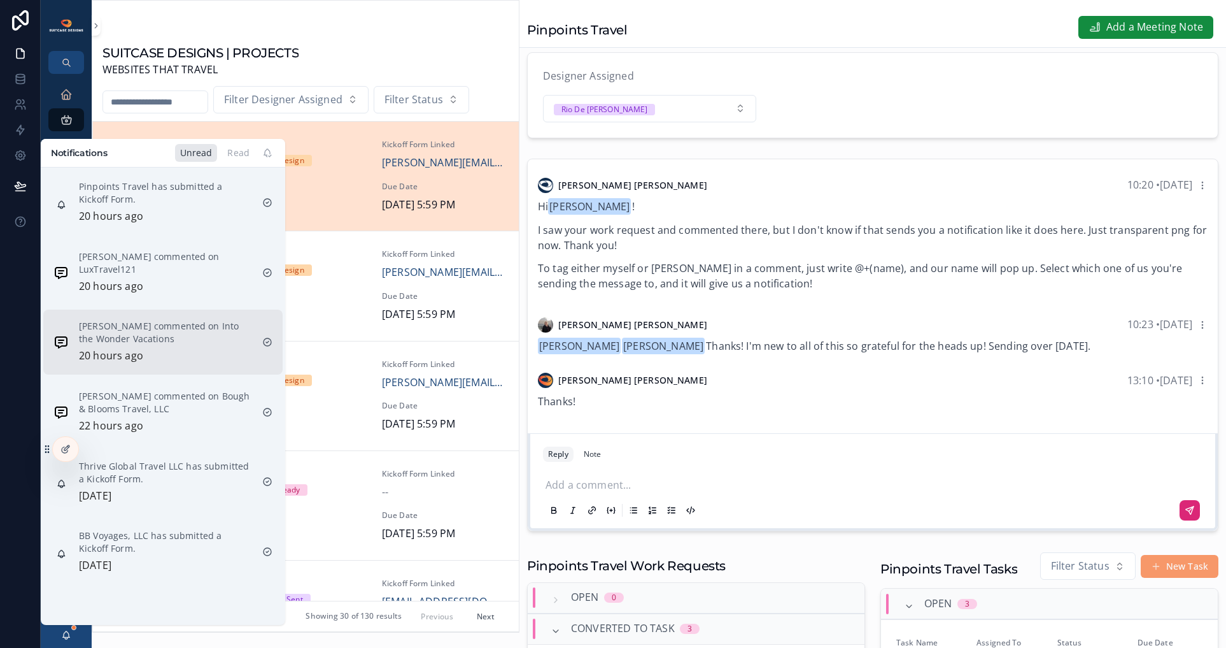
click at [161, 331] on p "Samara Ruble commented on Into the Wonder Vacations" at bounding box center [165, 332] width 173 height 25
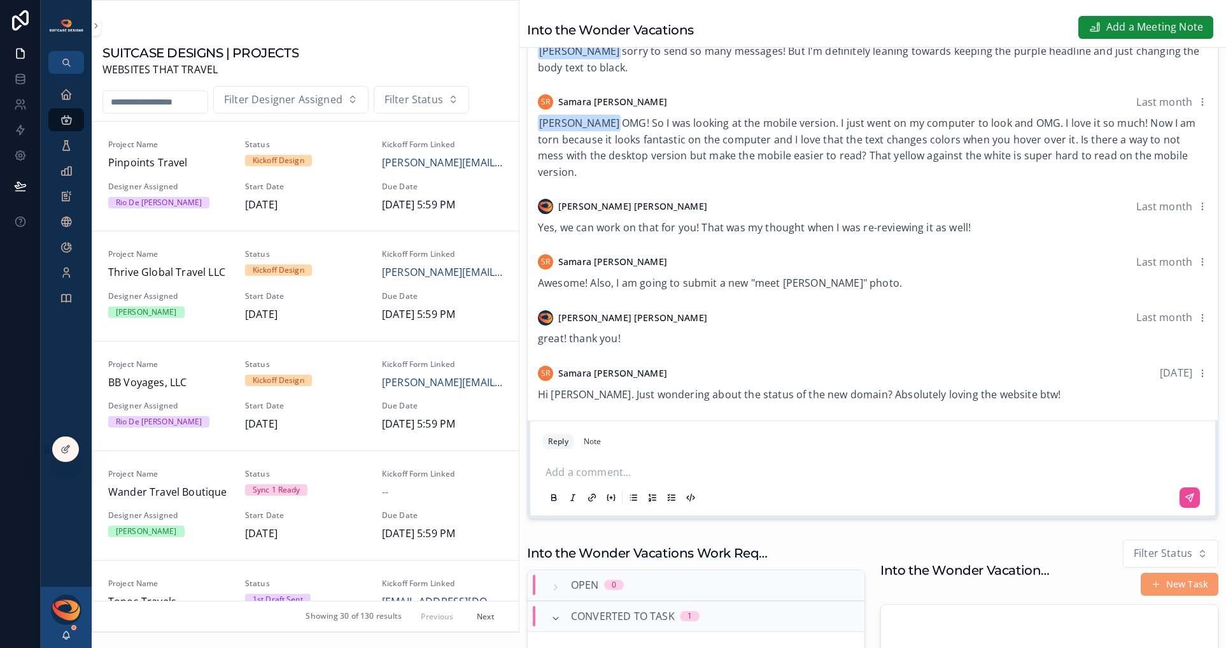
scroll to position [205, 0]
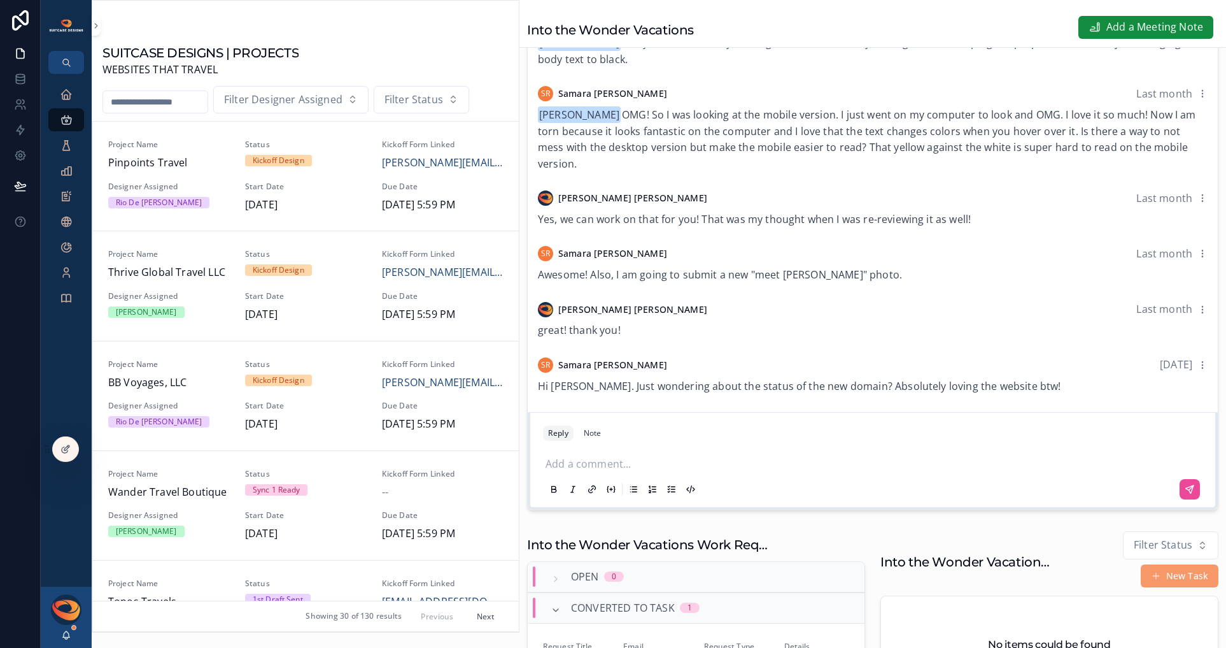
click at [663, 458] on p "scrollable content" at bounding box center [876, 462] width 660 height 13
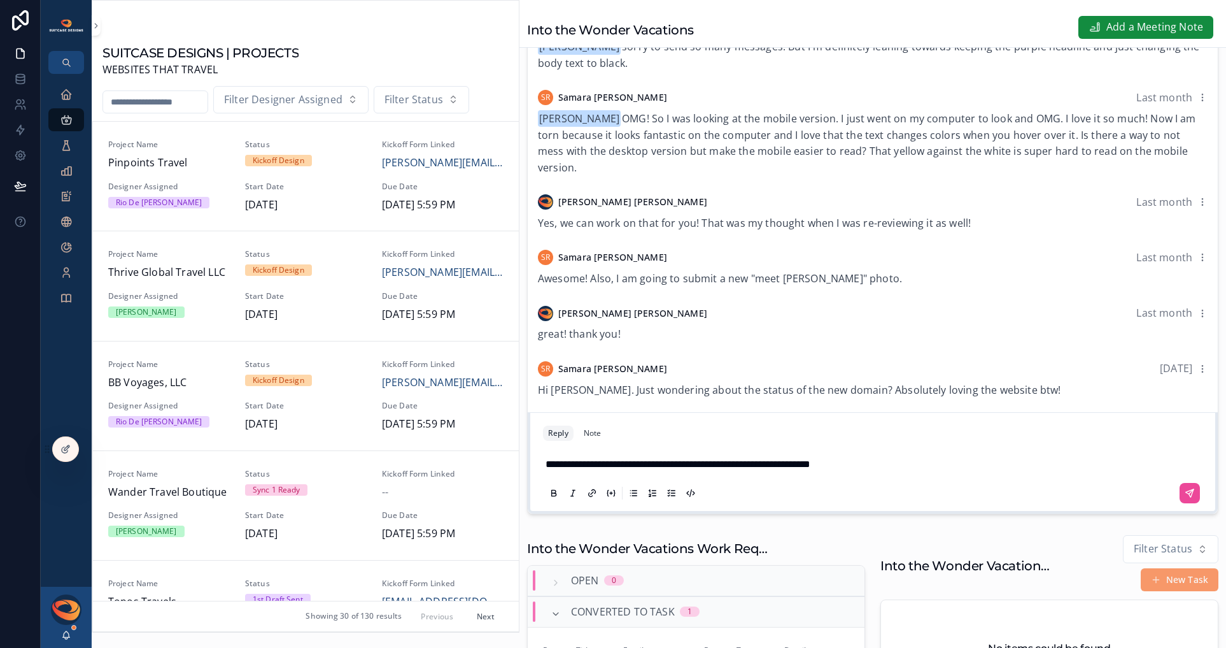
click at [889, 464] on p "**********" at bounding box center [876, 464] width 660 height 17
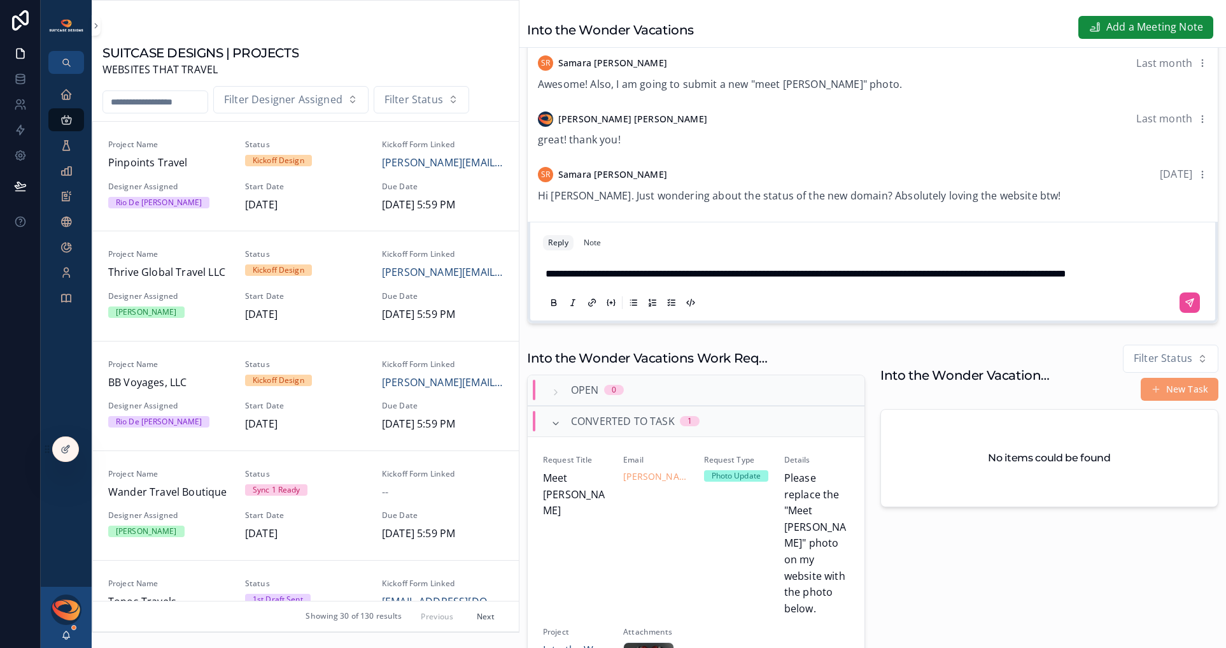
scroll to position [376, 0]
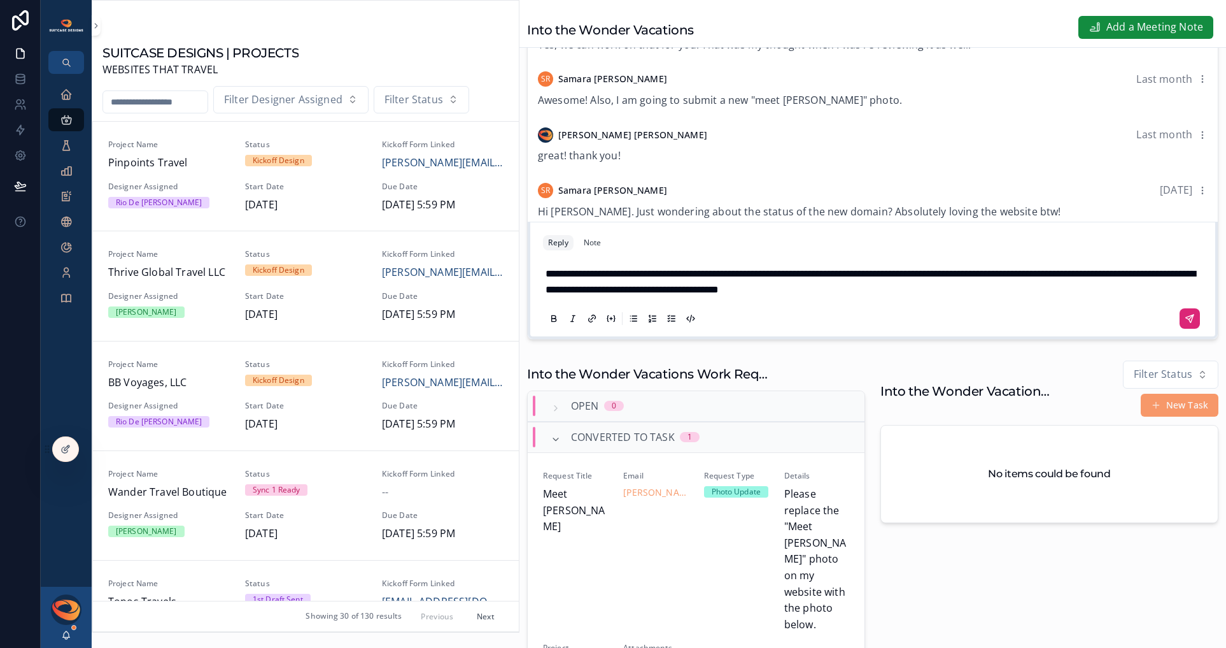
click at [1185, 316] on icon "scrollable content" at bounding box center [1190, 318] width 10 height 10
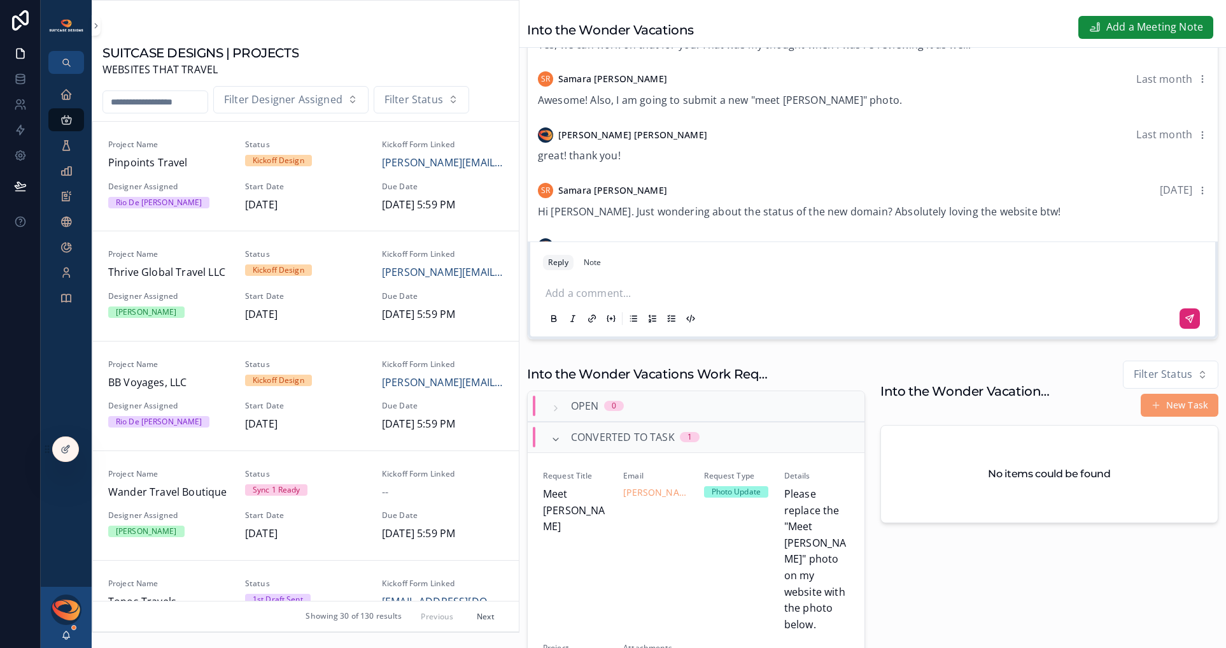
click at [136, 100] on input "scrollable content" at bounding box center [155, 102] width 104 height 18
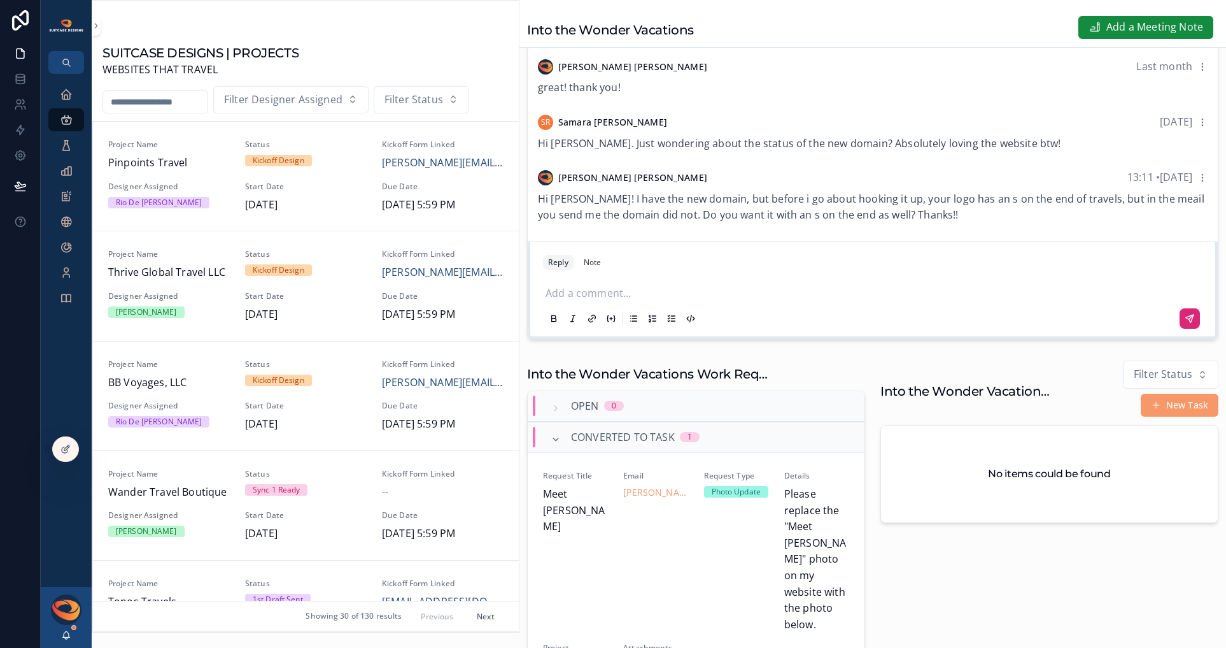
type input "*****"
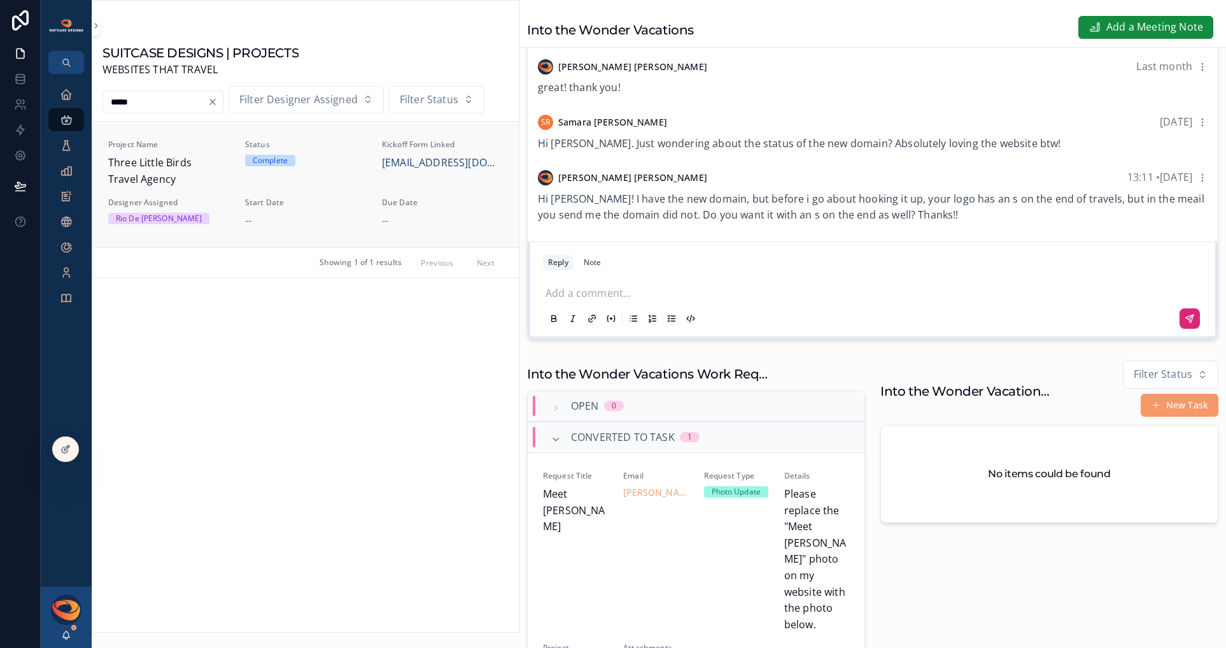
click at [155, 173] on span "Three Little Birds Travel Agency" at bounding box center [169, 171] width 122 height 32
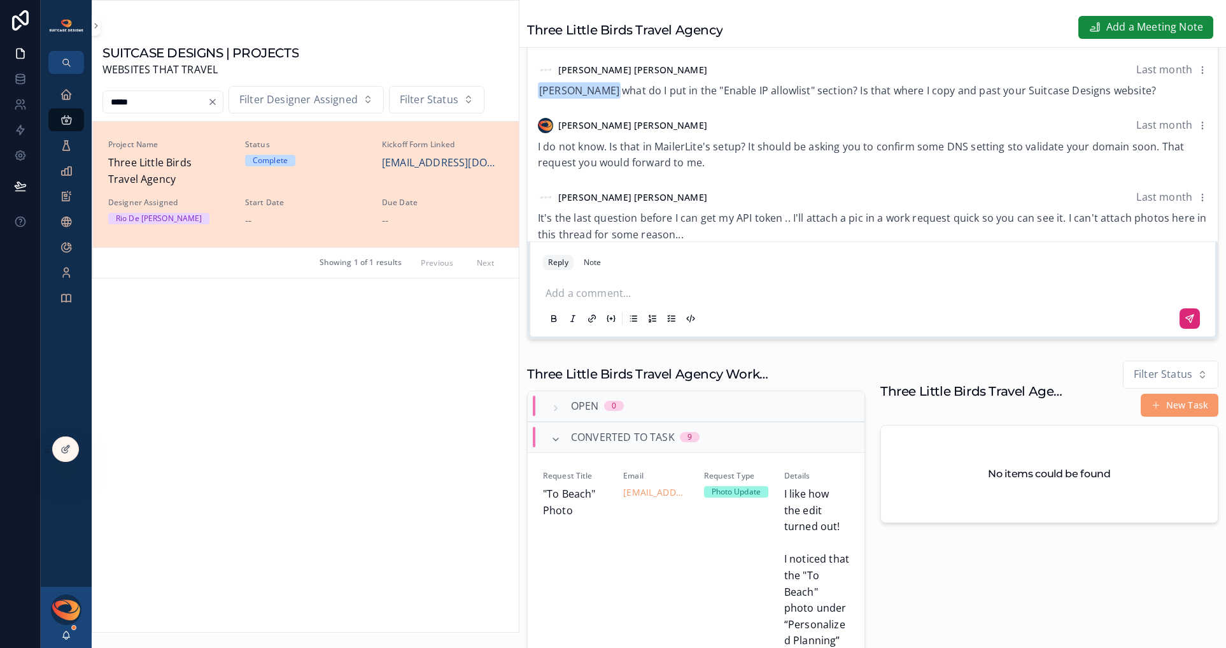
click at [606, 292] on p "scrollable content" at bounding box center [876, 291] width 660 height 13
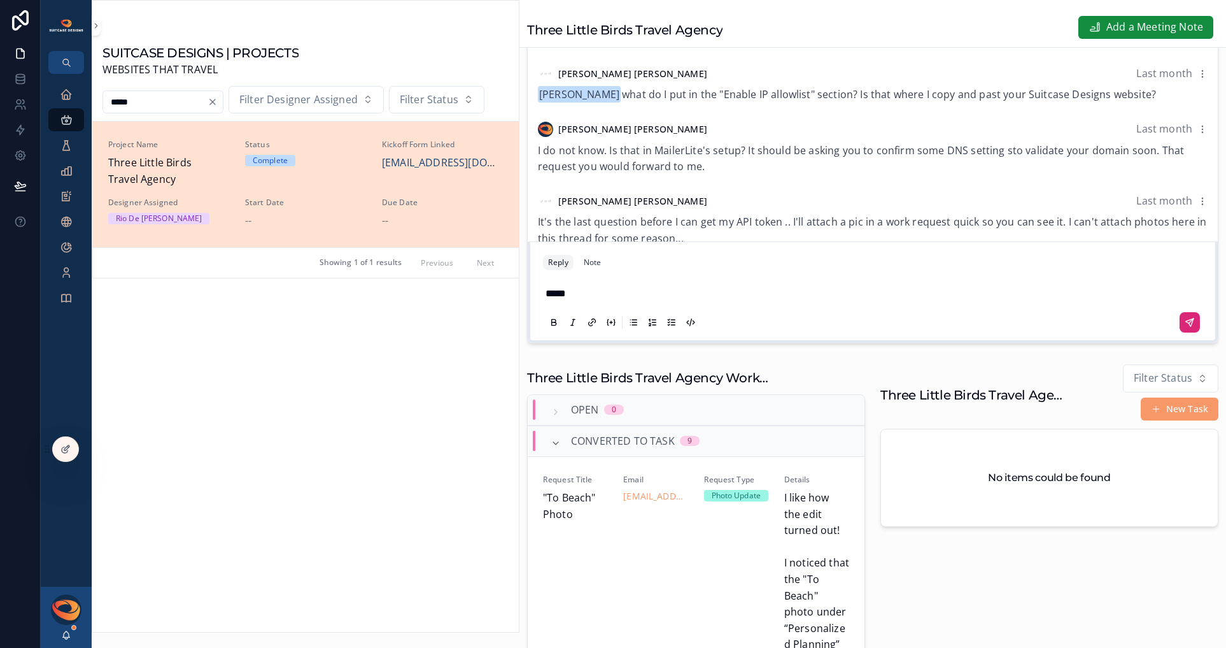
click at [1186, 316] on button "scrollable content" at bounding box center [1190, 322] width 20 height 20
click at [62, 95] on icon "scrollable content" at bounding box center [66, 94] width 13 height 13
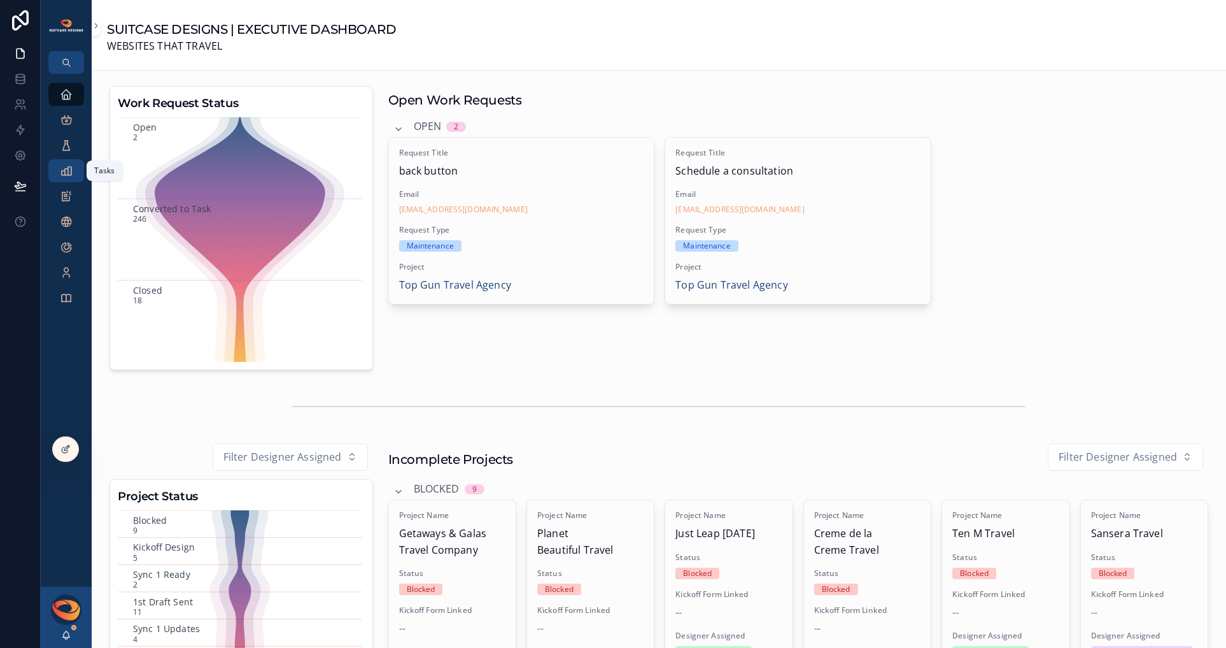
click at [67, 169] on icon "scrollable content" at bounding box center [66, 170] width 13 height 13
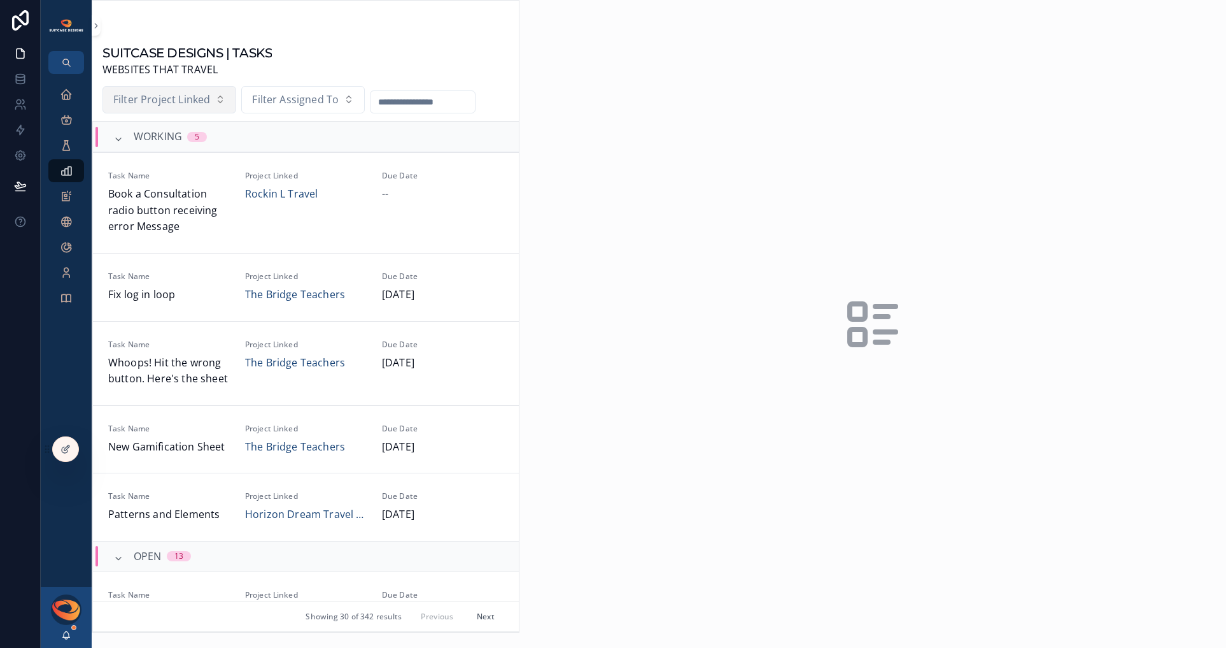
click at [183, 103] on span "Filter Project Linked" at bounding box center [161, 100] width 97 height 17
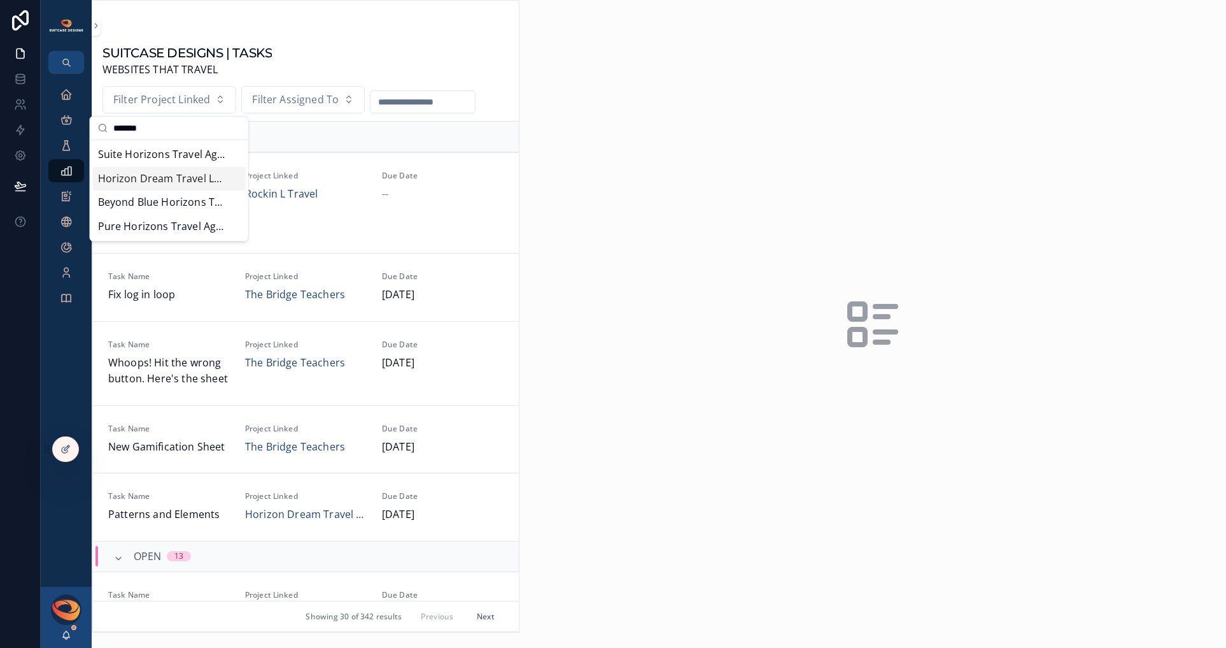
type input "*******"
click at [157, 181] on span "Horizon Dream Travel LLC" at bounding box center [161, 179] width 127 height 17
